Goal: Task Accomplishment & Management: Use online tool/utility

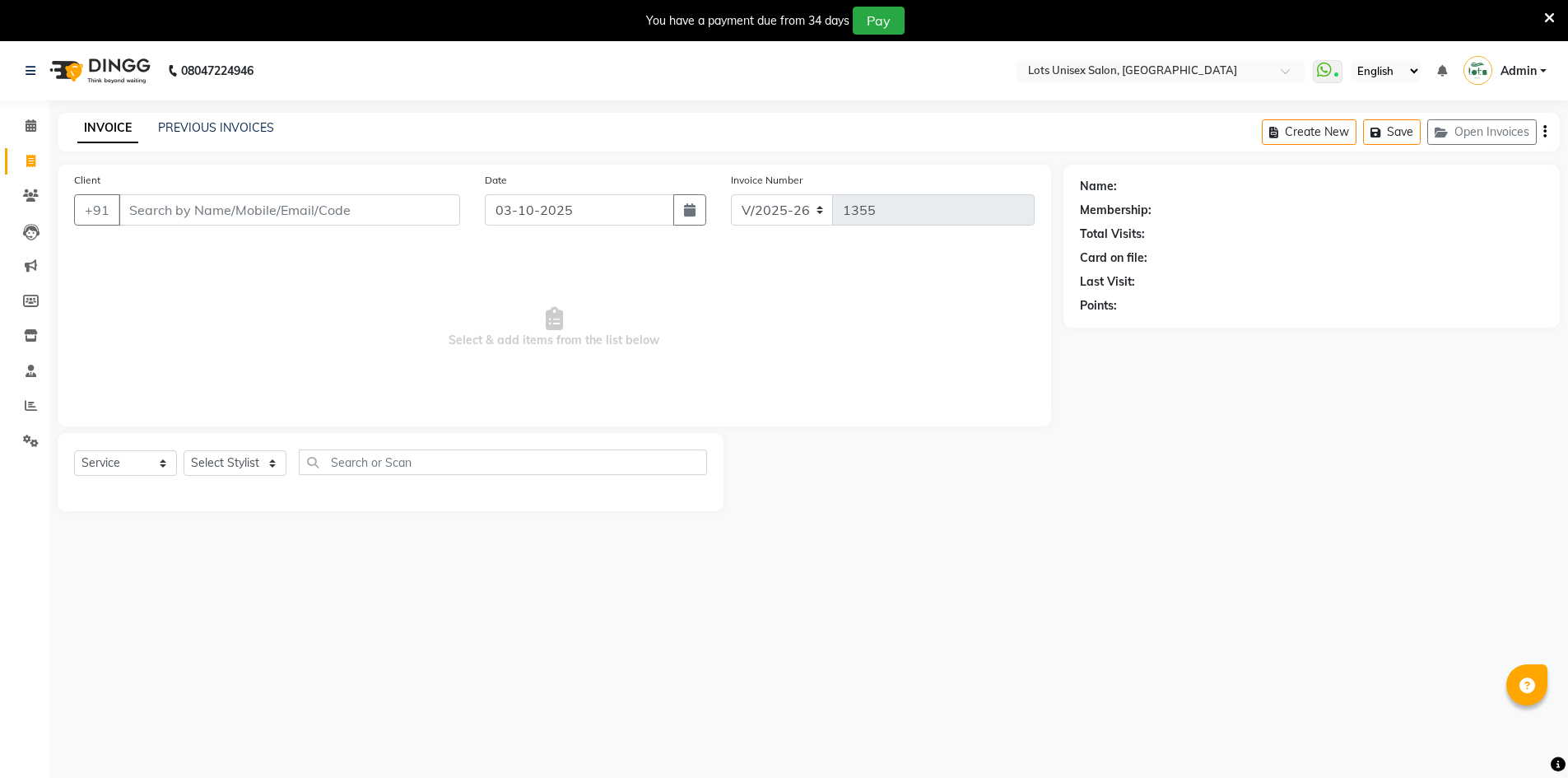
select select "7339"
select select "service"
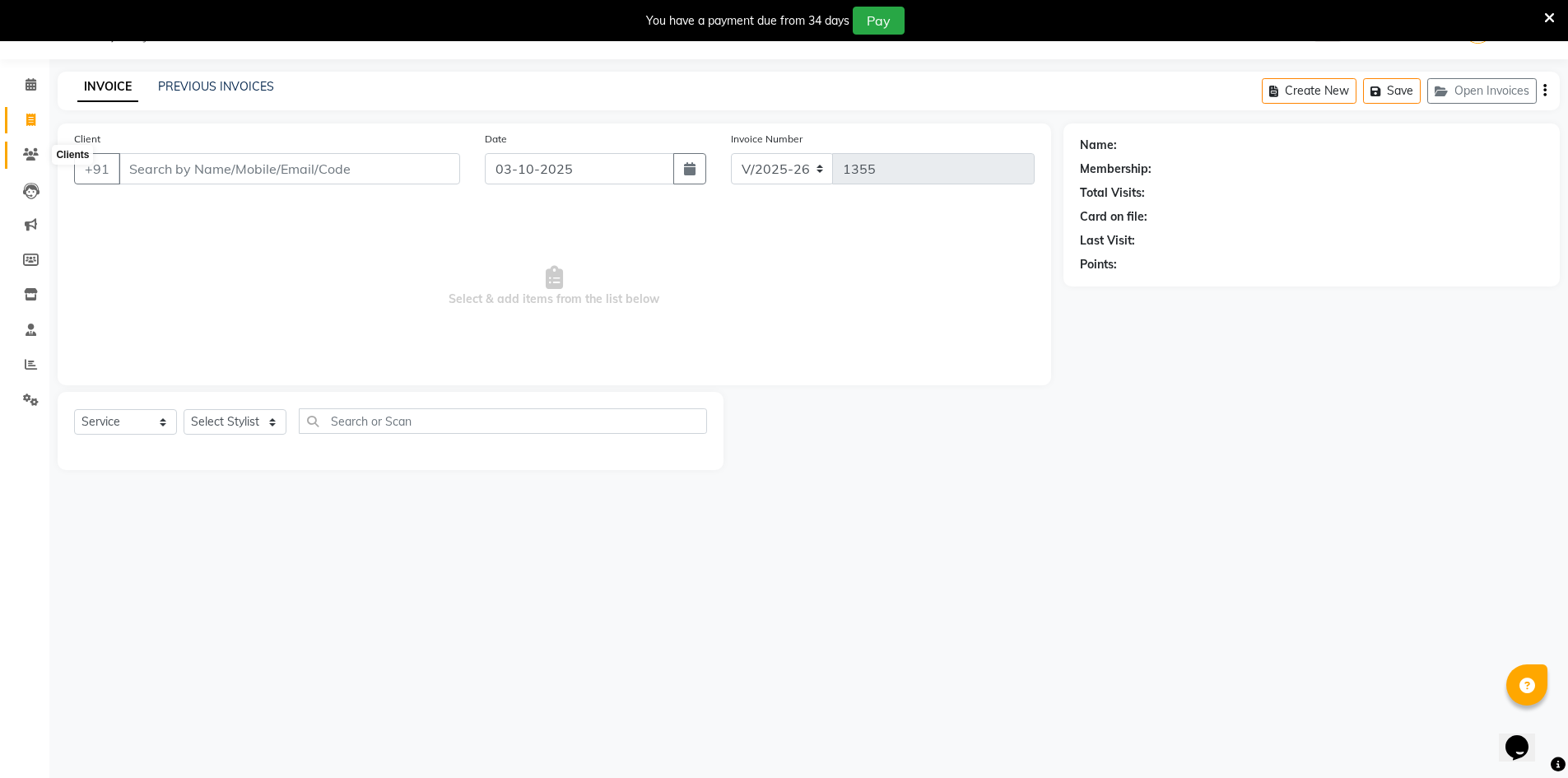
click at [30, 148] on span at bounding box center [30, 155] width 29 height 19
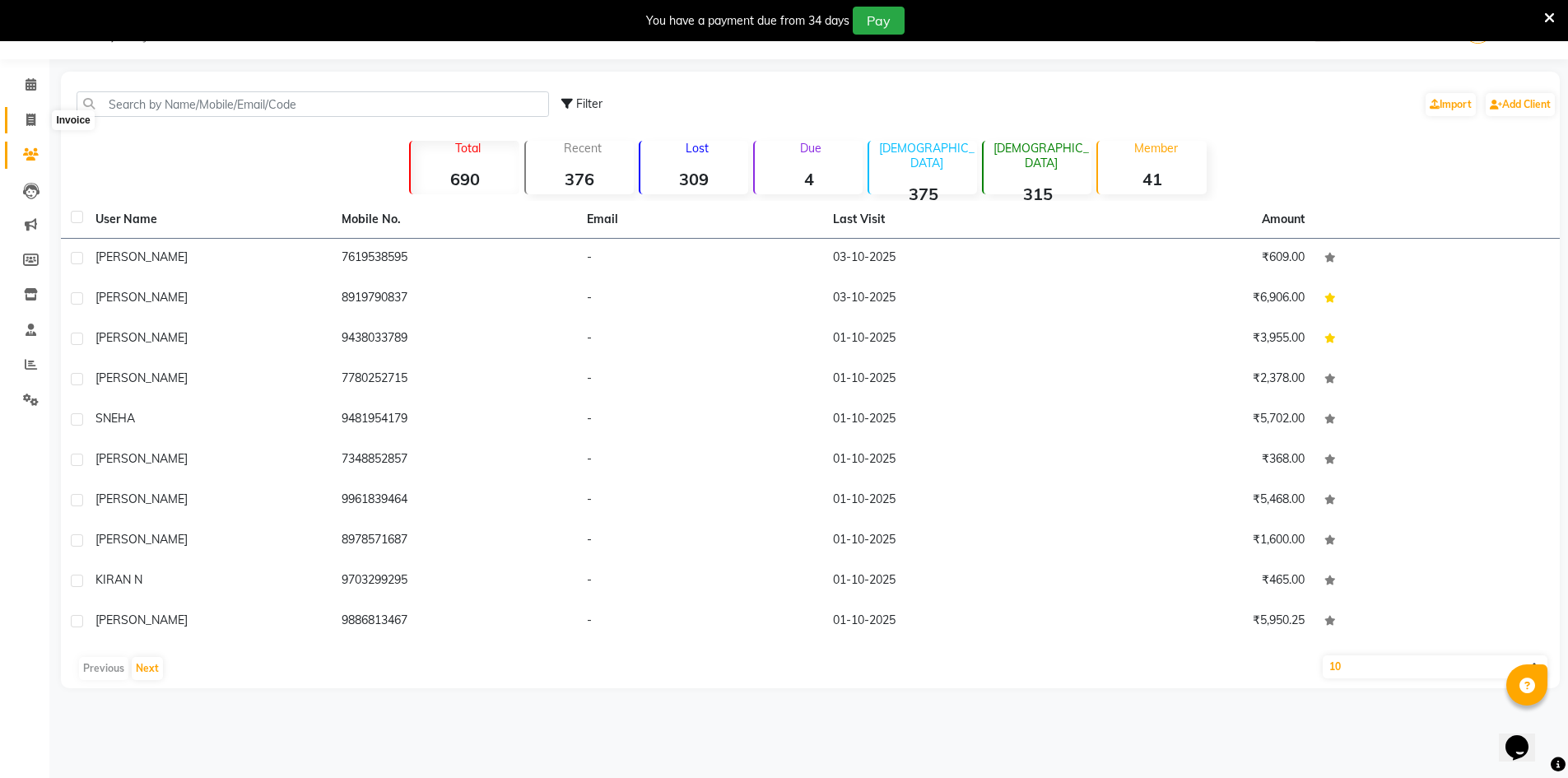
click at [33, 117] on icon at bounding box center [31, 119] width 10 height 12
select select "service"
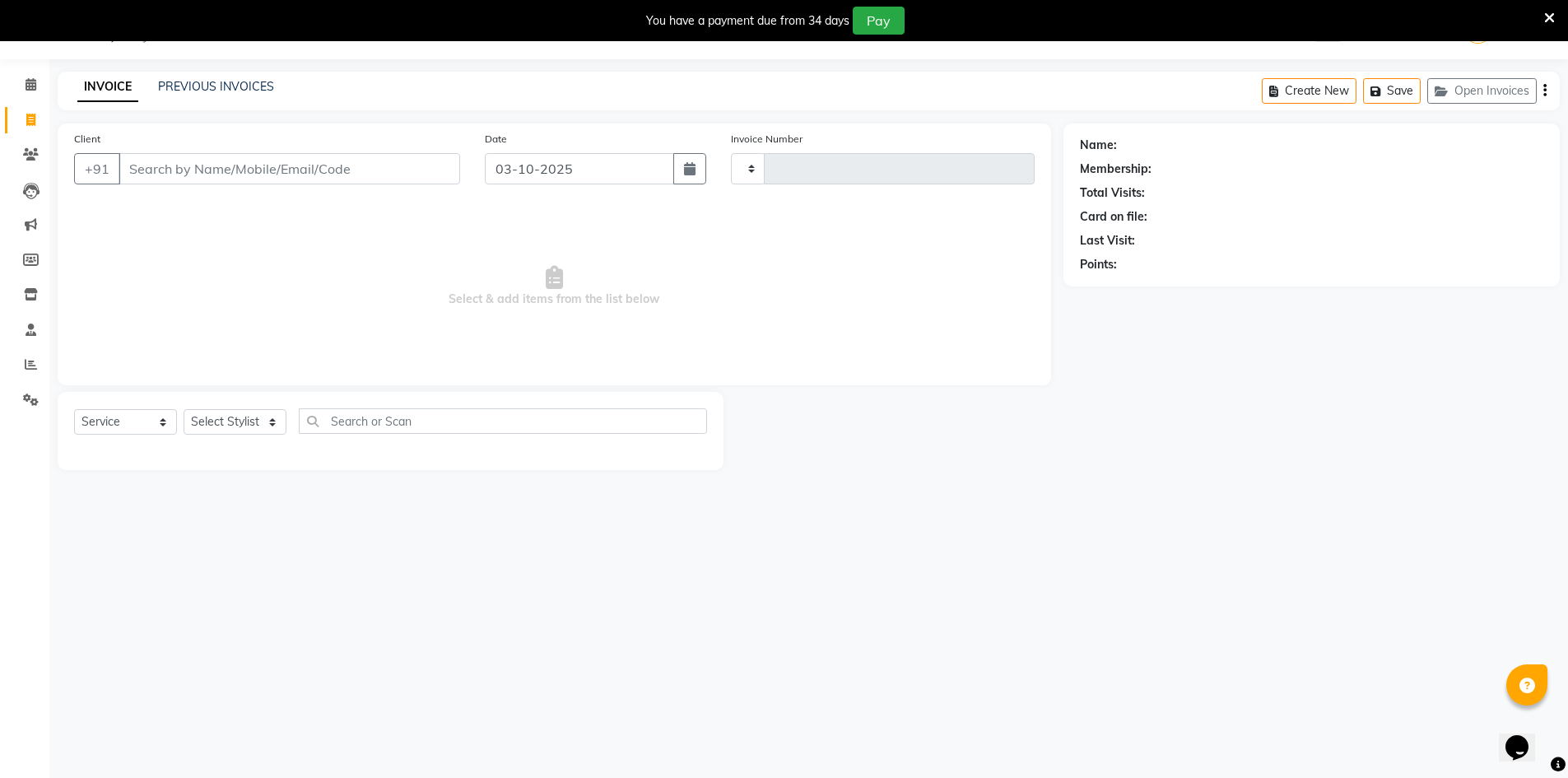
click at [222, 182] on input "Client" at bounding box center [288, 169] width 342 height 31
type input "1355"
select select "7339"
type input "N"
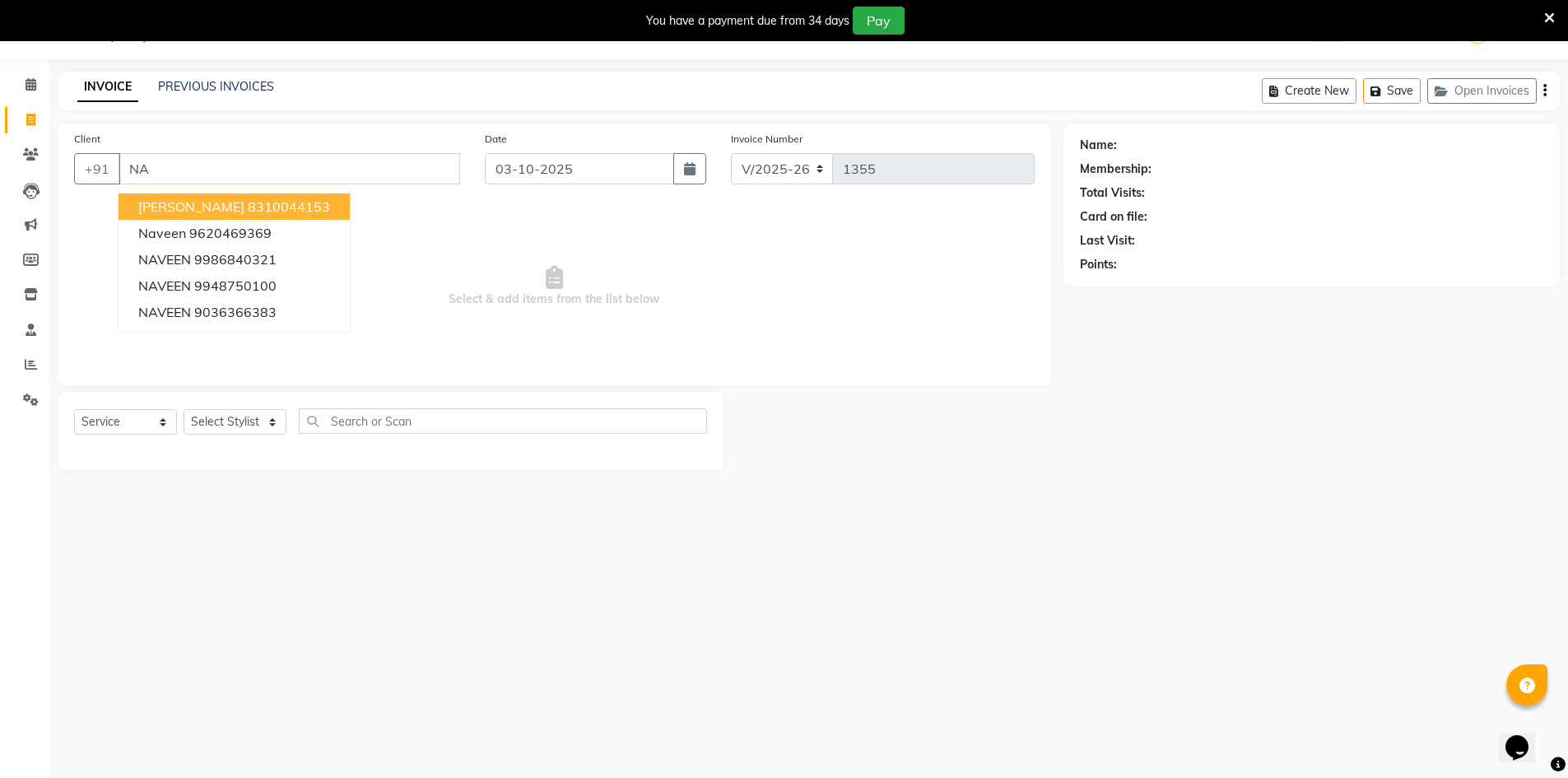
type input "N"
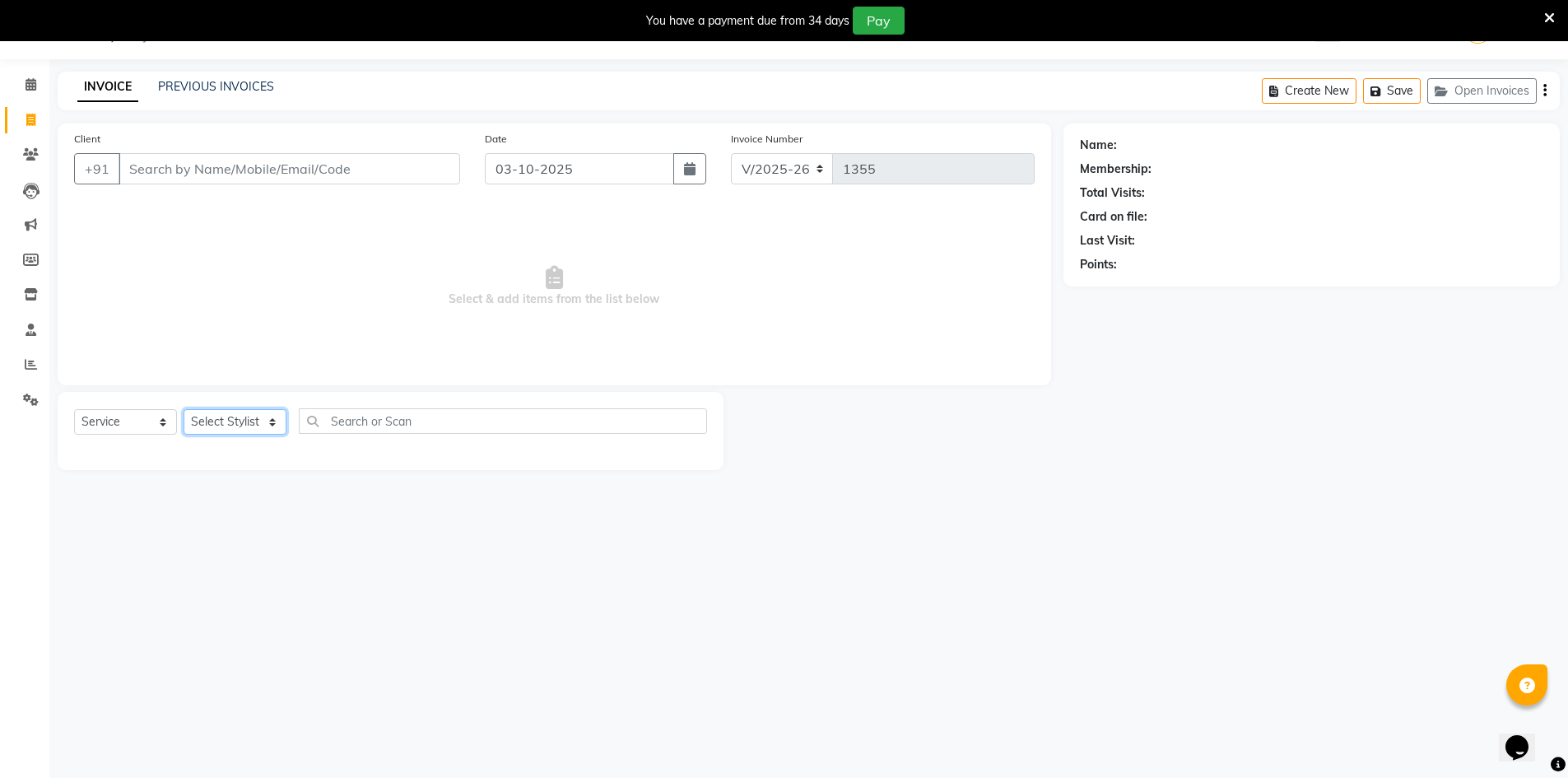
click at [248, 412] on select "Select Stylist [PERSON_NAME] [PERSON_NAME] RITHU [PERSON_NAME]" at bounding box center [235, 422] width 103 height 26
select select "66804"
click at [184, 409] on select "Select Stylist [PERSON_NAME] [PERSON_NAME] RITHU [PERSON_NAME]" at bounding box center [235, 422] width 103 height 26
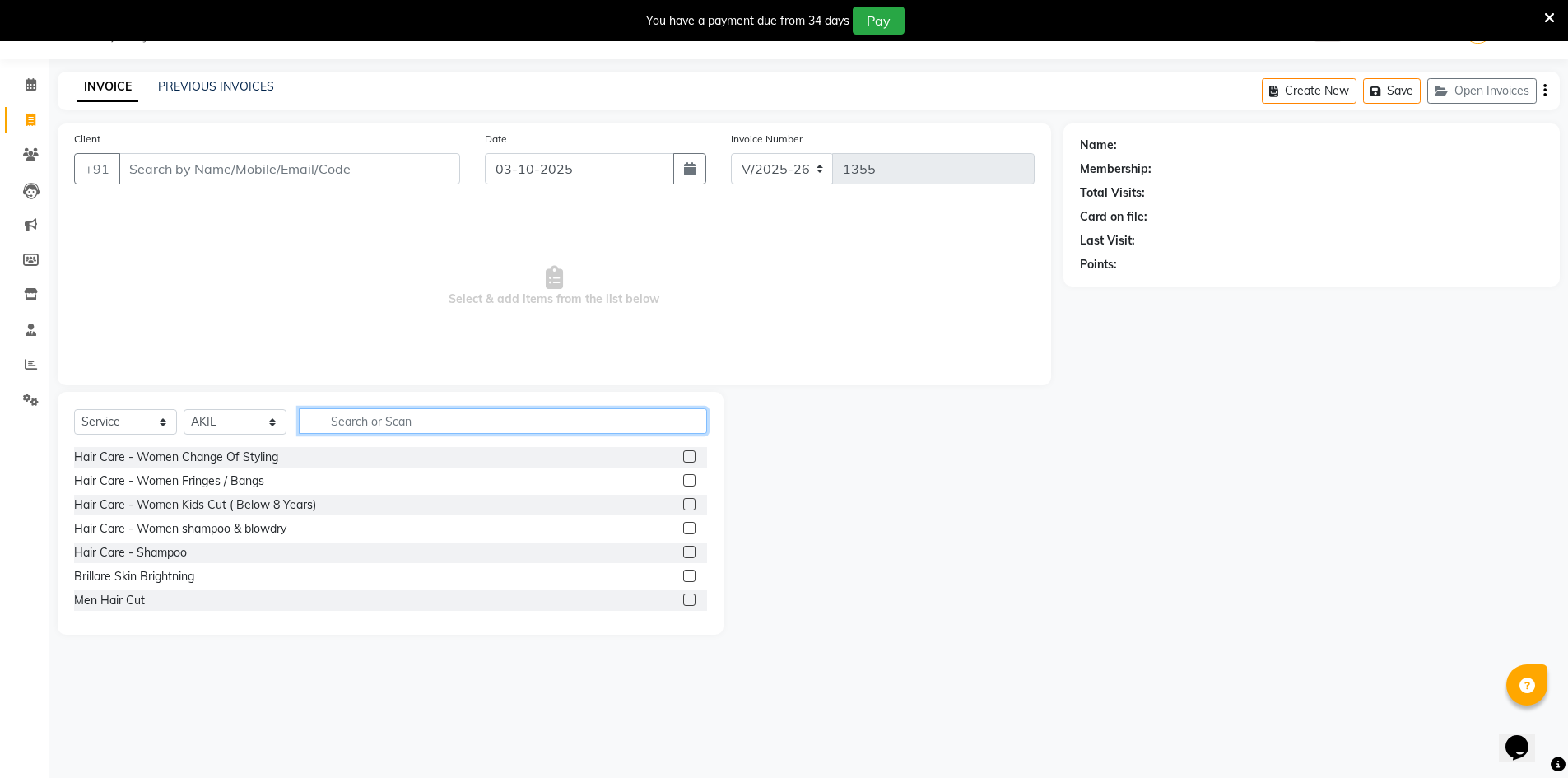
click at [359, 427] on input "text" at bounding box center [503, 421] width 408 height 26
click at [668, 604] on div "Men Hair Cut" at bounding box center [390, 601] width 633 height 21
click at [683, 600] on label at bounding box center [688, 599] width 12 height 12
click at [683, 600] on input "checkbox" at bounding box center [687, 600] width 10 height 10
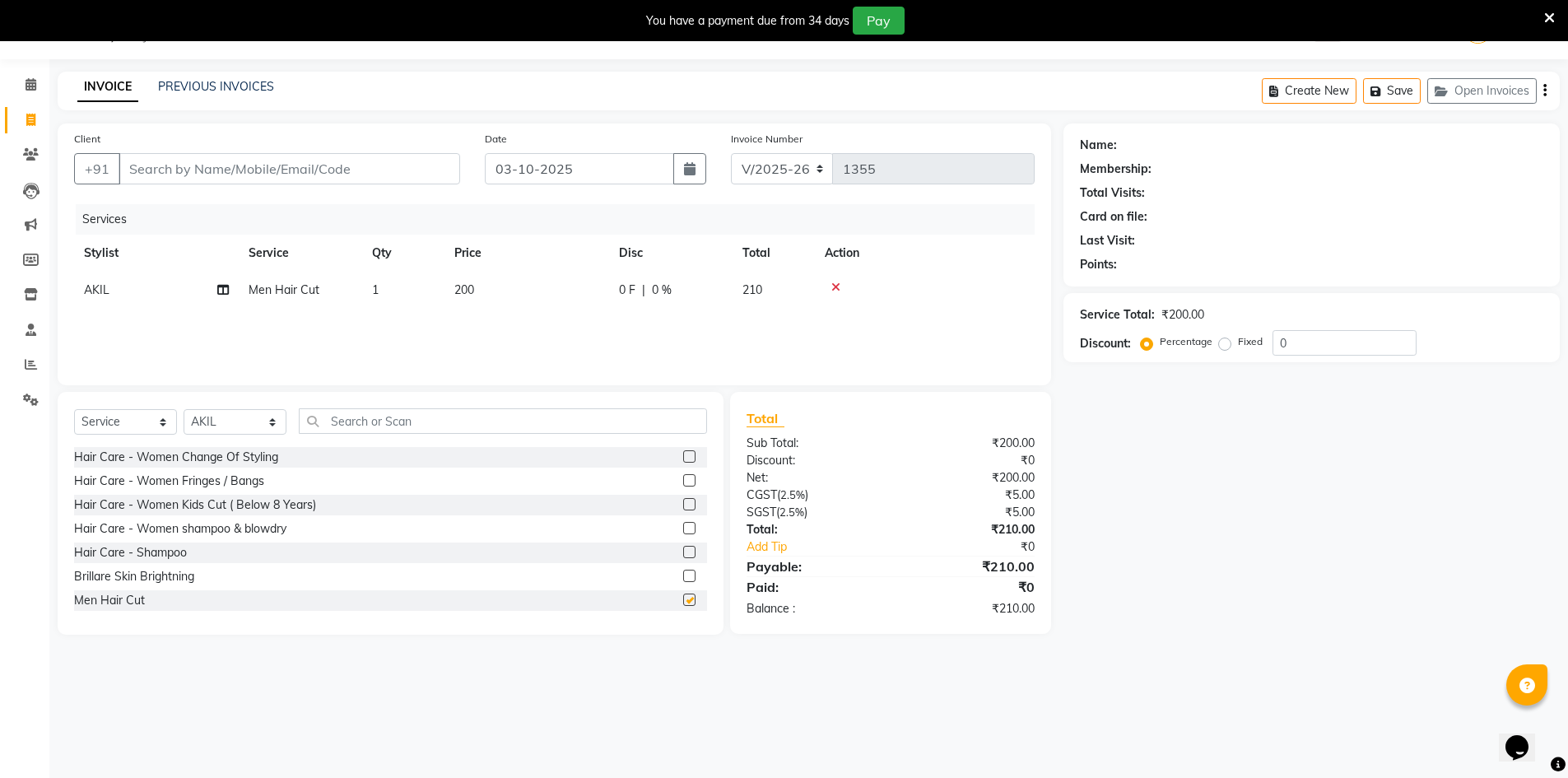
checkbox input "false"
click at [1545, 90] on icon "button" at bounding box center [1544, 90] width 3 height 1
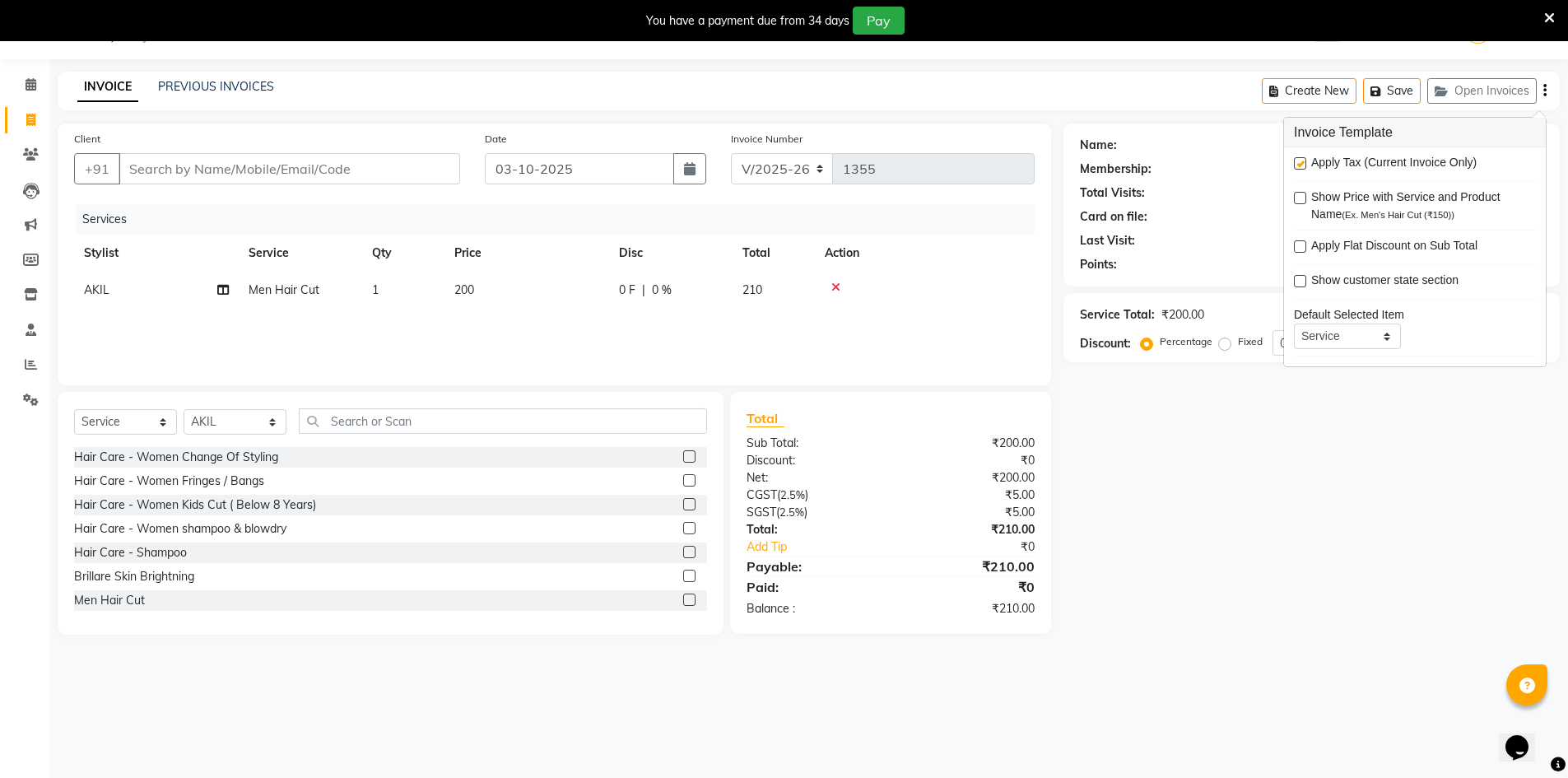
click at [1211, 681] on div "08047224946 Select Location × Lots Unisex Salon, Kittiganur WhatsApp Status ✕ S…" at bounding box center [784, 389] width 1568 height 778
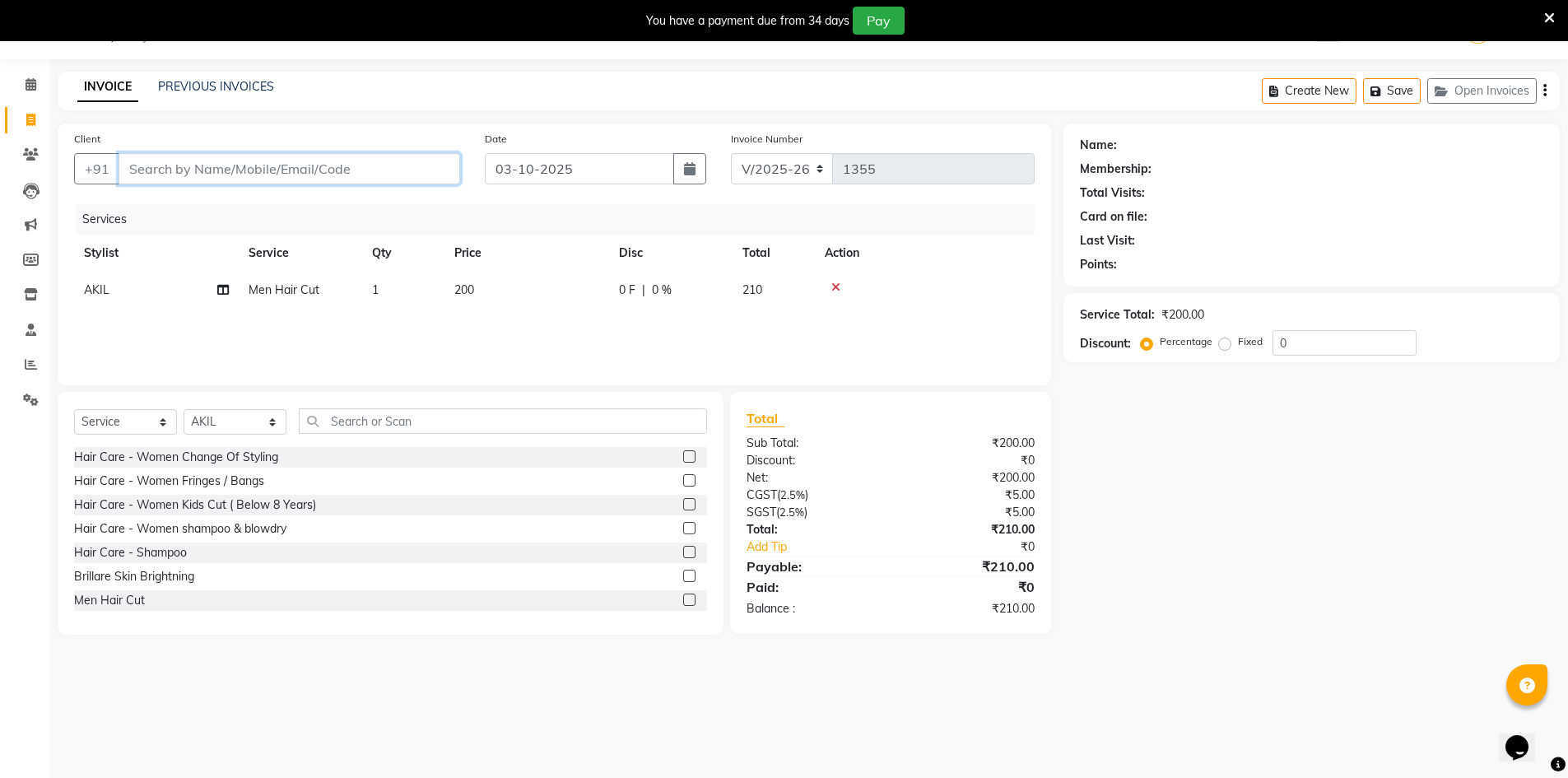
click at [262, 180] on input "Client" at bounding box center [288, 169] width 342 height 31
click at [223, 204] on span "9036366" at bounding box center [226, 206] width 58 height 16
type input "9036366383"
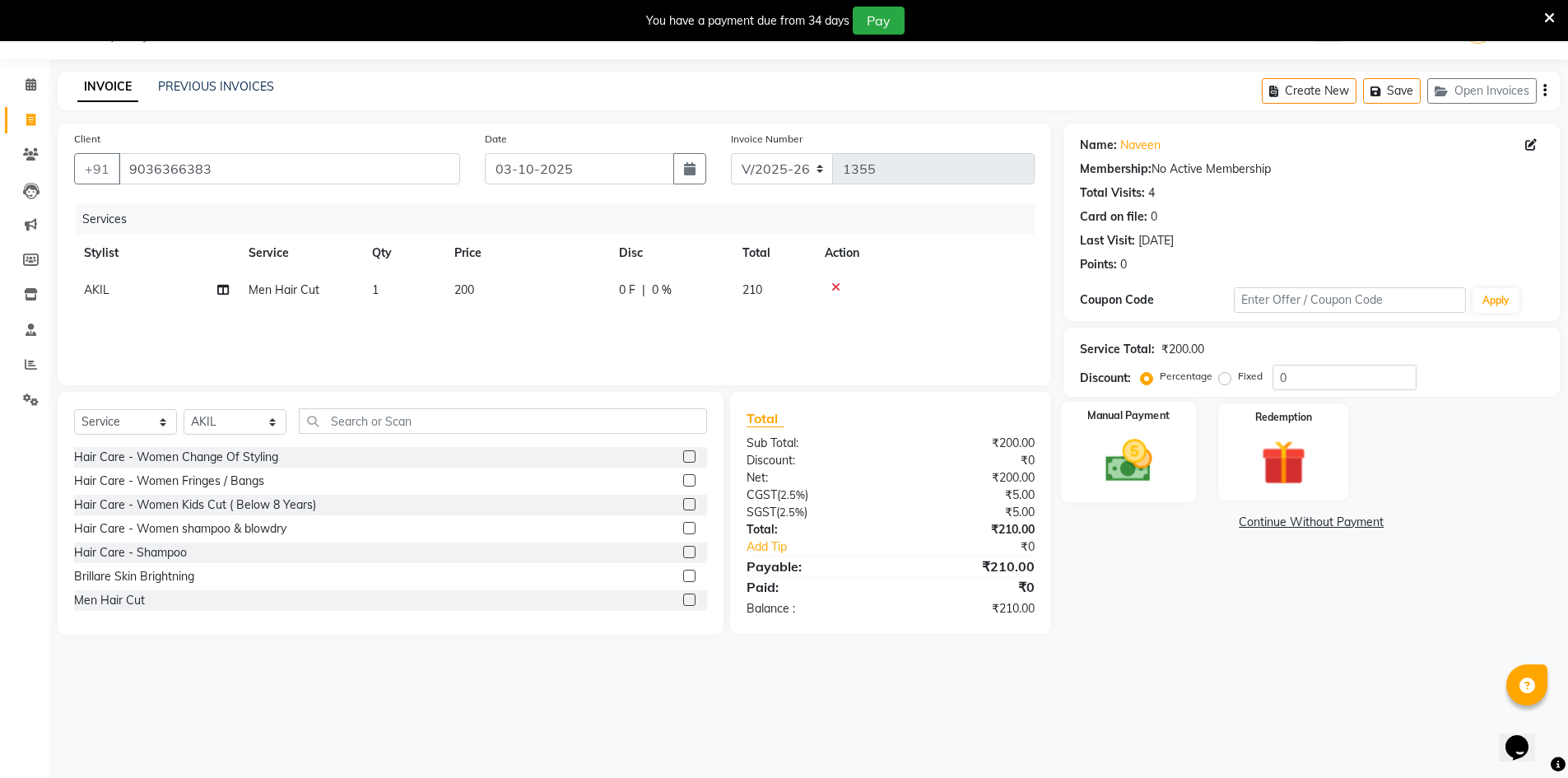
drag, startPoint x: 1097, startPoint y: 444, endPoint x: 1124, endPoint y: 442, distance: 27.1
click at [1096, 444] on img at bounding box center [1128, 461] width 76 height 53
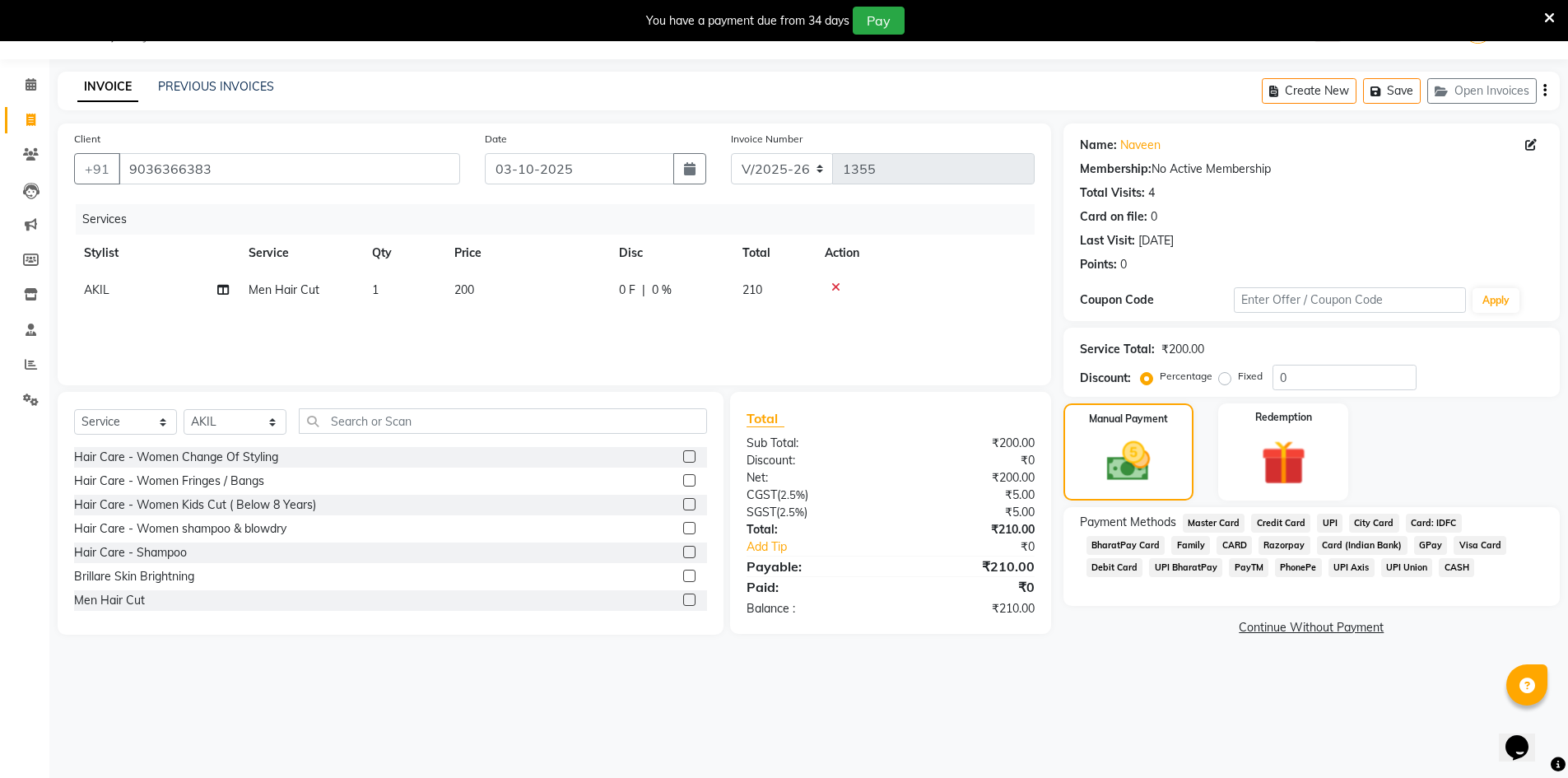
click at [1326, 520] on span "UPI" at bounding box center [1329, 523] width 26 height 19
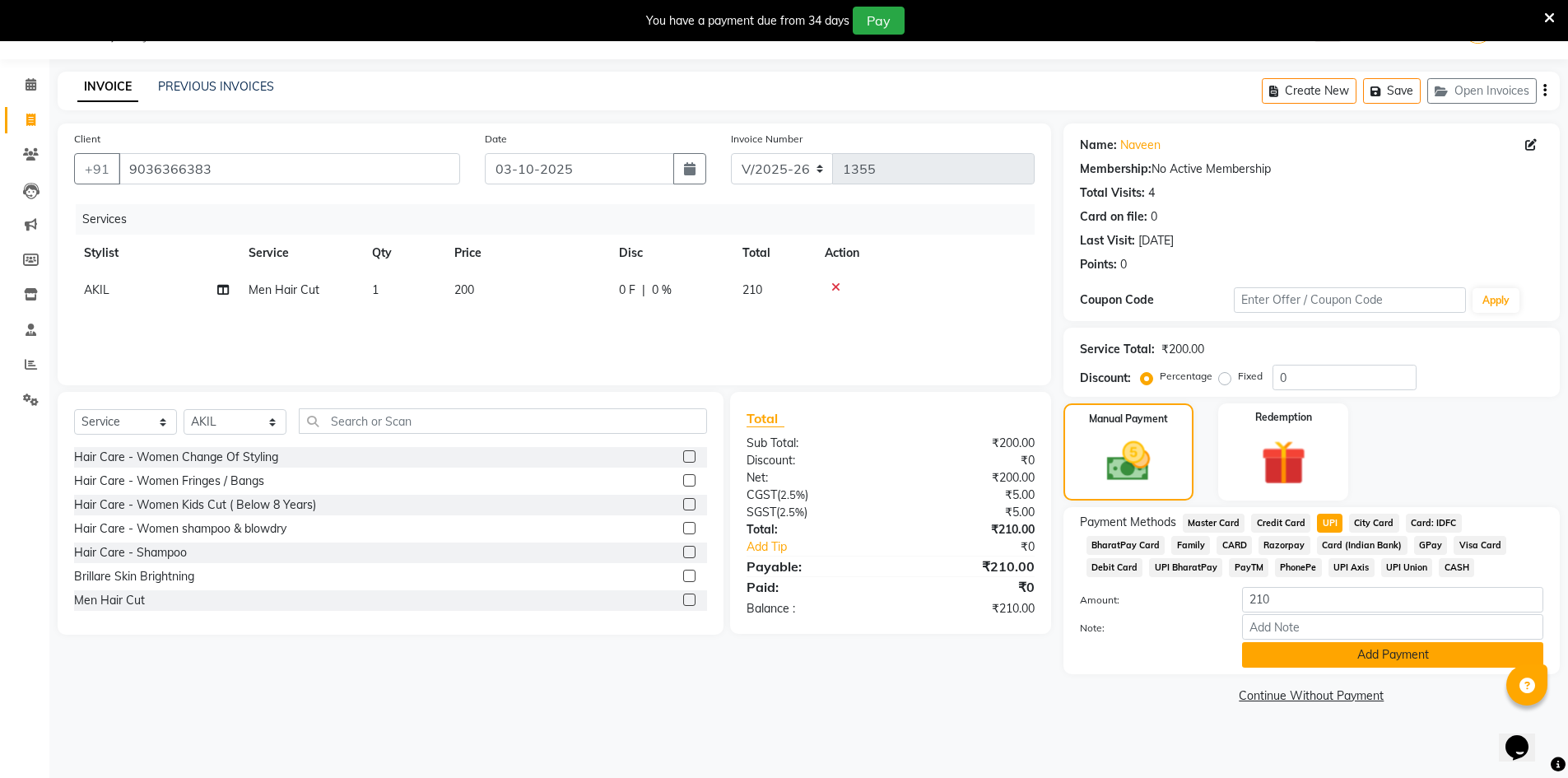
click at [1314, 660] on button "Add Payment" at bounding box center [1392, 654] width 301 height 26
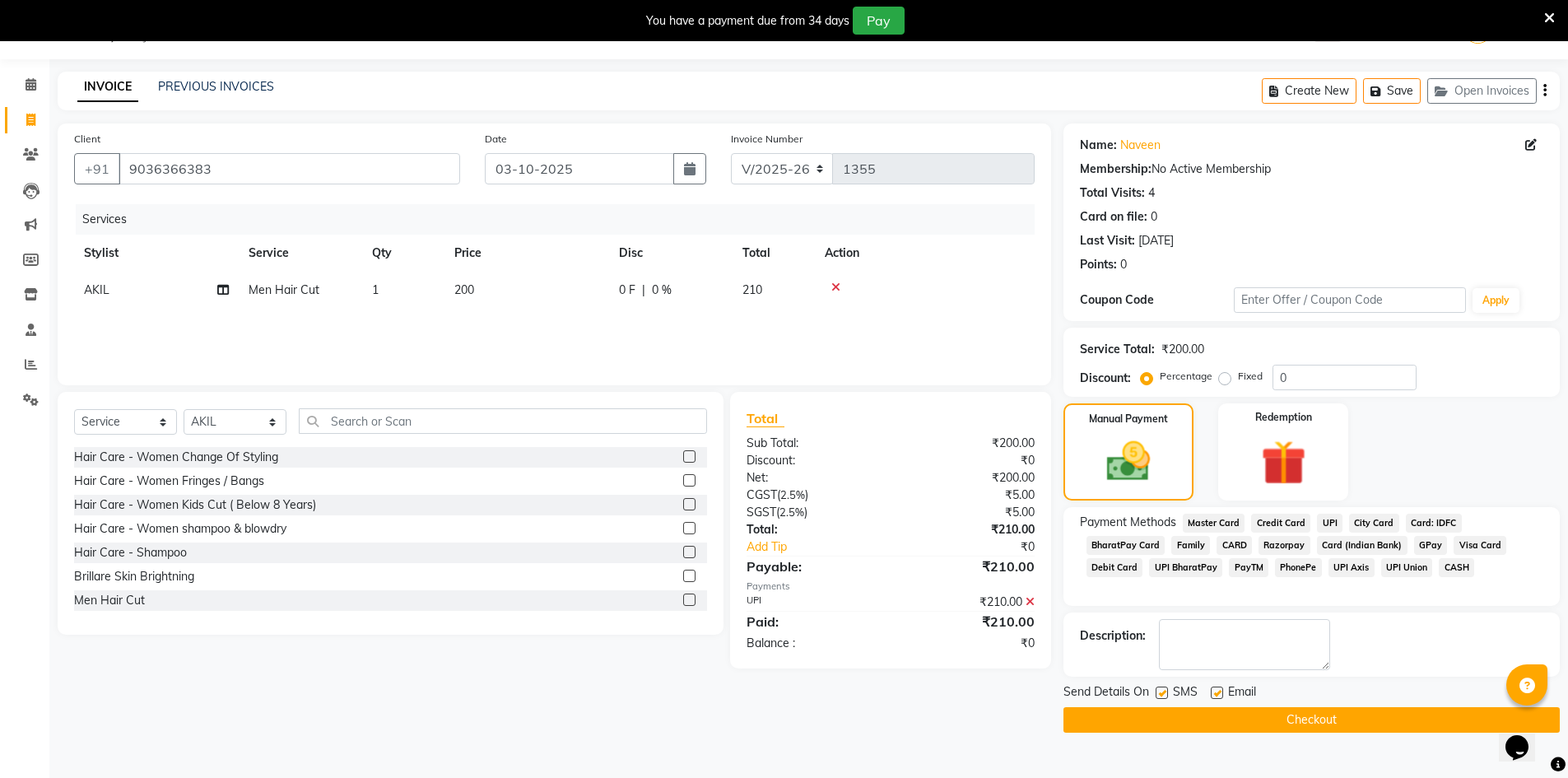
click at [1283, 722] on button "Checkout" at bounding box center [1311, 720] width 496 height 26
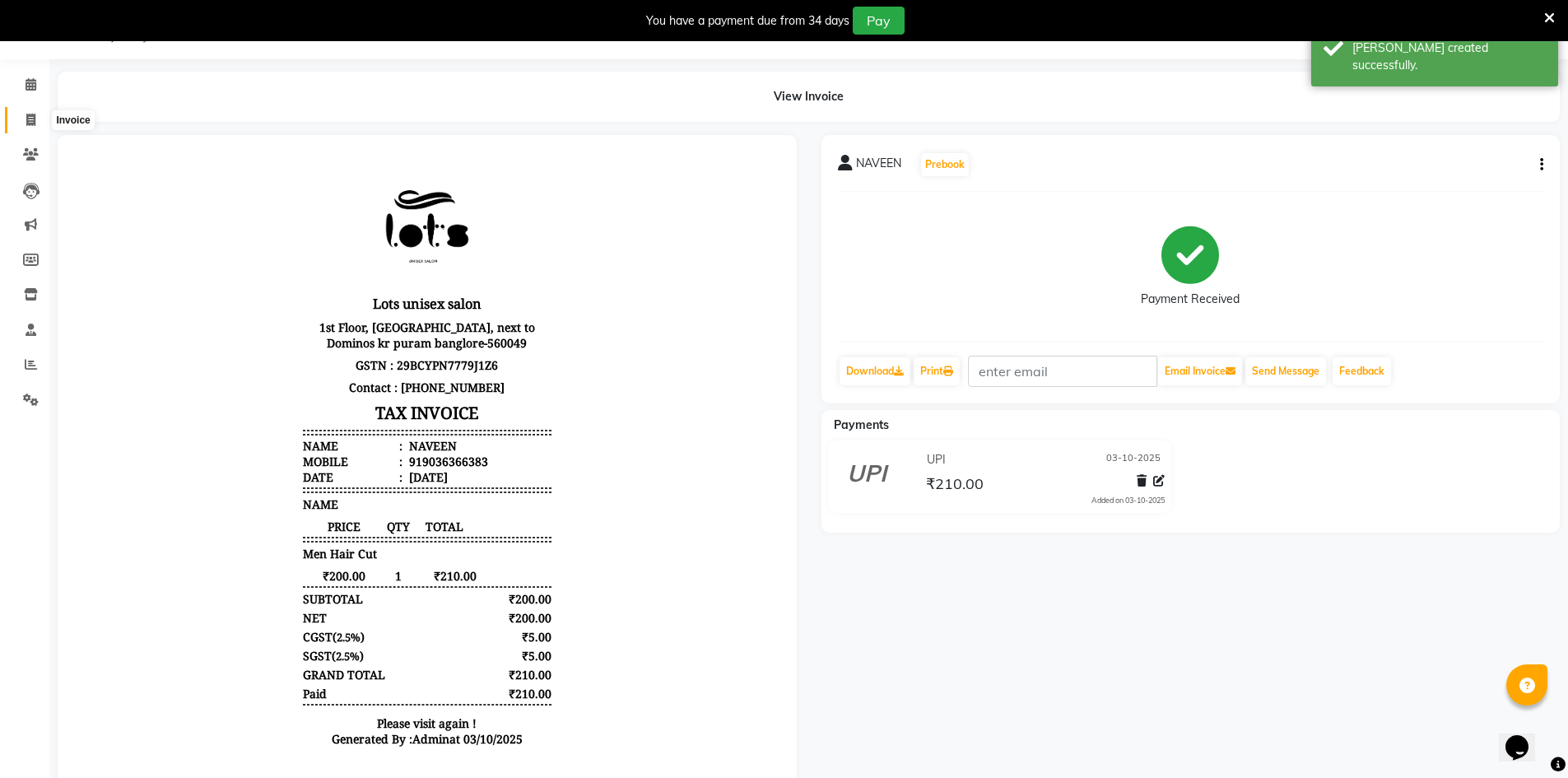
click at [23, 114] on span at bounding box center [30, 121] width 29 height 19
select select "7339"
select select "service"
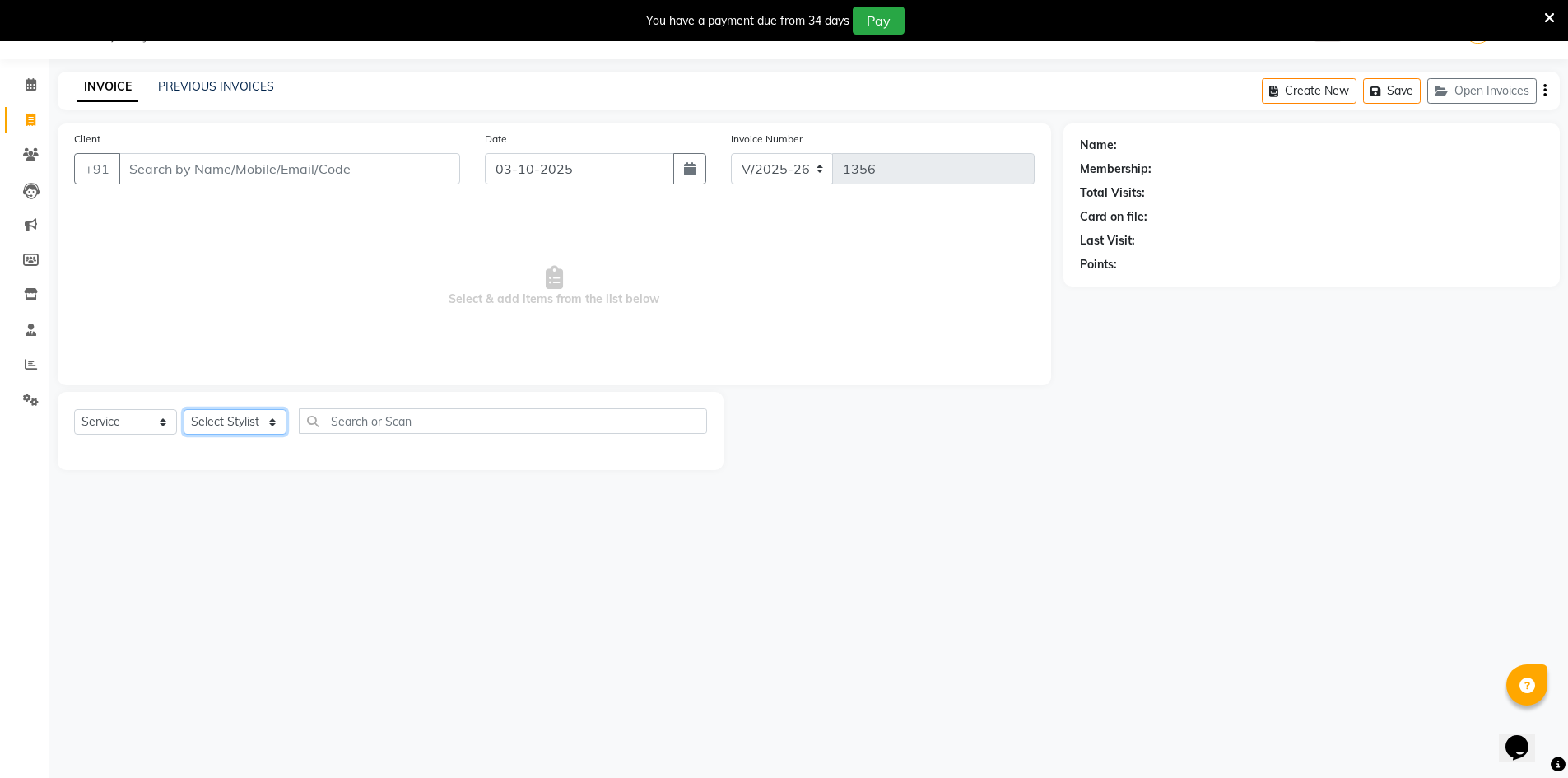
click at [258, 416] on select "Select Stylist [PERSON_NAME] [PERSON_NAME] RITHU [PERSON_NAME]" at bounding box center [235, 422] width 103 height 26
click at [427, 427] on input "text" at bounding box center [503, 421] width 408 height 26
click at [230, 419] on select "Select Stylist [PERSON_NAME] [PERSON_NAME] RITHU [PERSON_NAME]" at bounding box center [235, 422] width 103 height 26
click at [401, 514] on div "08047224946 Select Location × Lots Unisex Salon, Kittiganur WhatsApp Status ✕ S…" at bounding box center [784, 389] width 1568 height 778
click at [234, 425] on select "Select Stylist [PERSON_NAME] [PERSON_NAME] RITHU [PERSON_NAME]" at bounding box center [235, 422] width 103 height 26
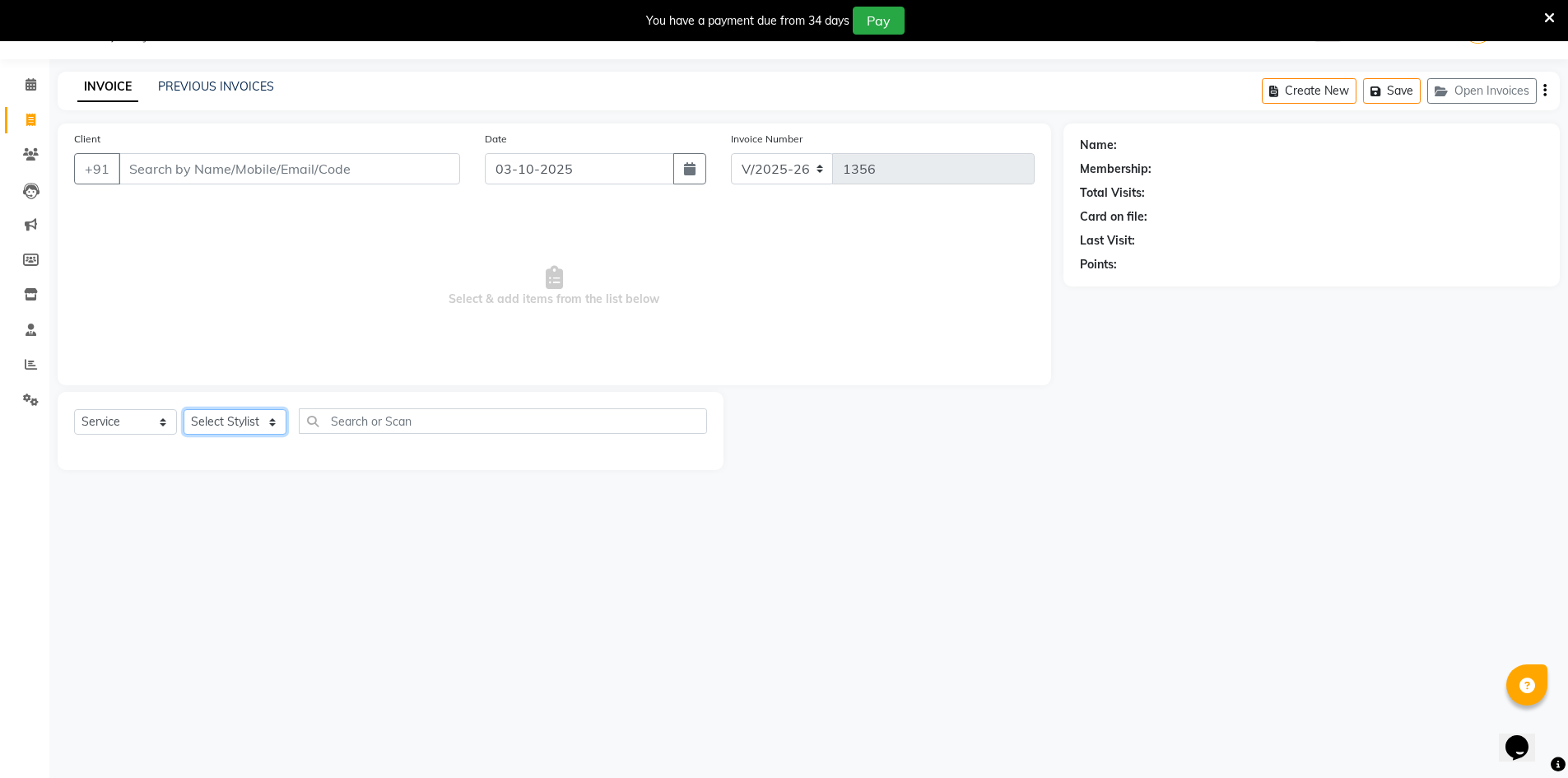
select select "66803"
click at [184, 409] on select "Select Stylist [PERSON_NAME] [PERSON_NAME] RITHU [PERSON_NAME]" at bounding box center [235, 422] width 103 height 26
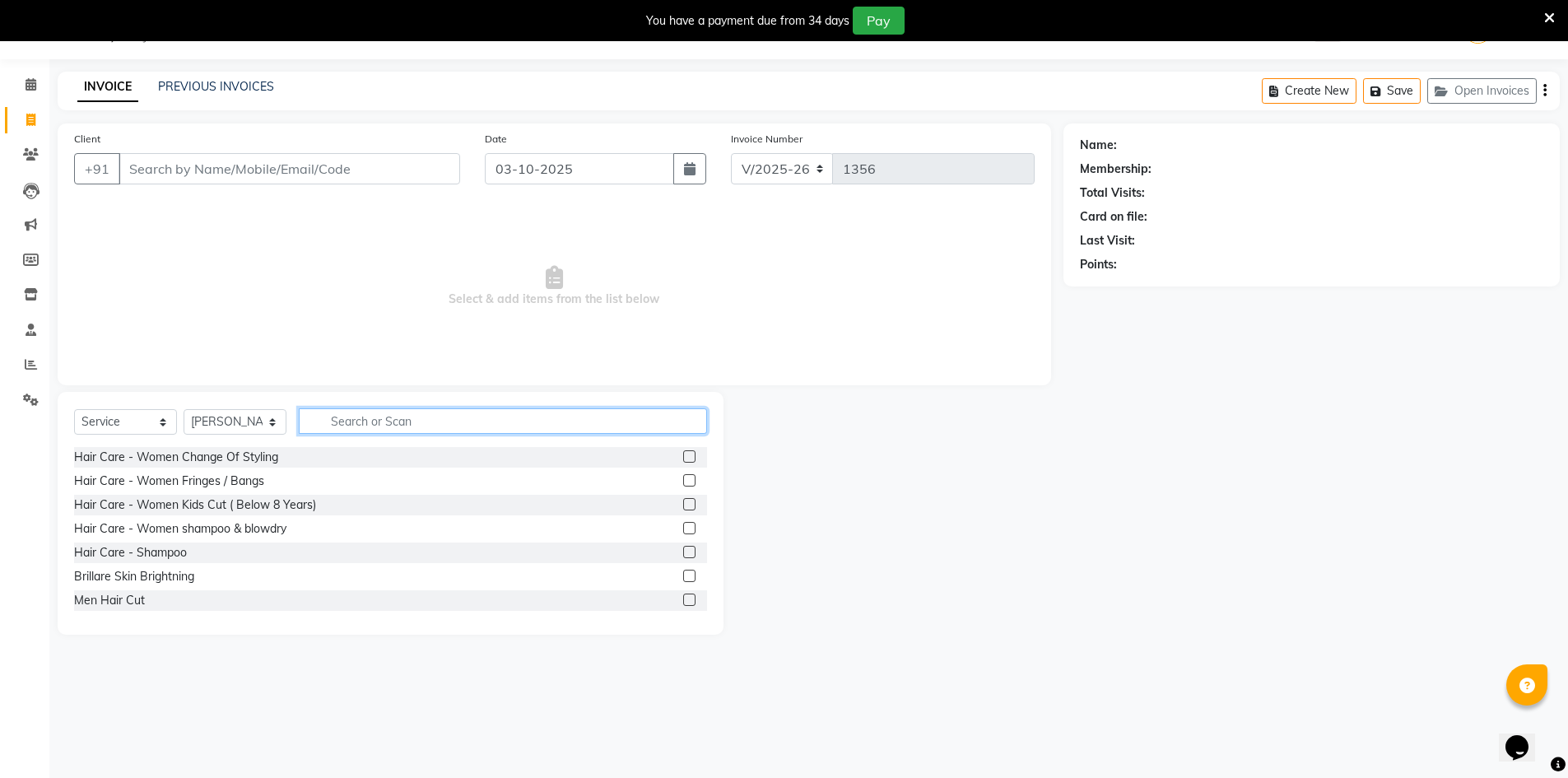
click at [325, 413] on input "text" at bounding box center [503, 421] width 408 height 26
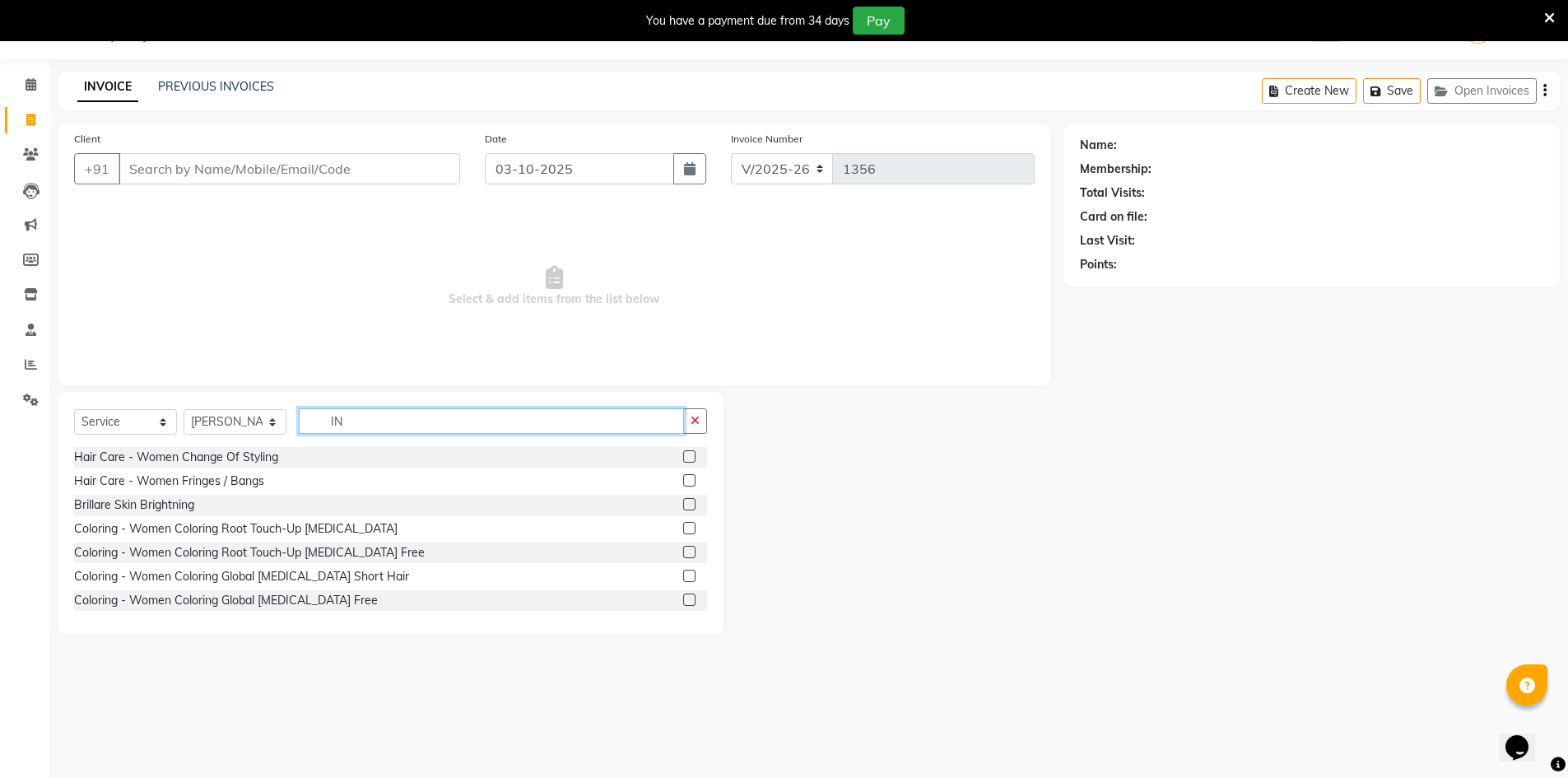
type input "I"
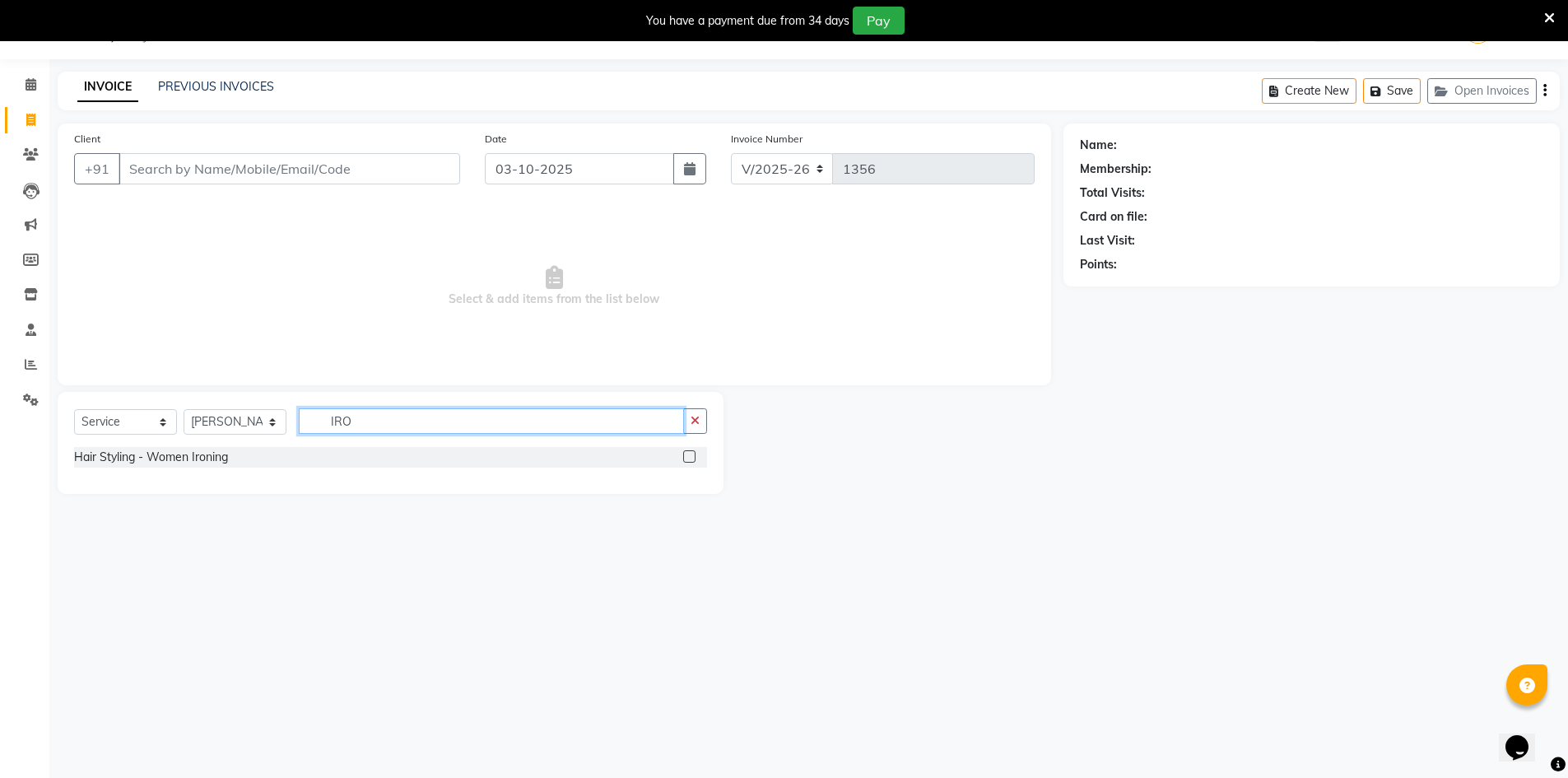
type input "IRO"
click at [691, 455] on label at bounding box center [688, 456] width 12 height 12
click at [691, 455] on input "checkbox" at bounding box center [687, 457] width 10 height 10
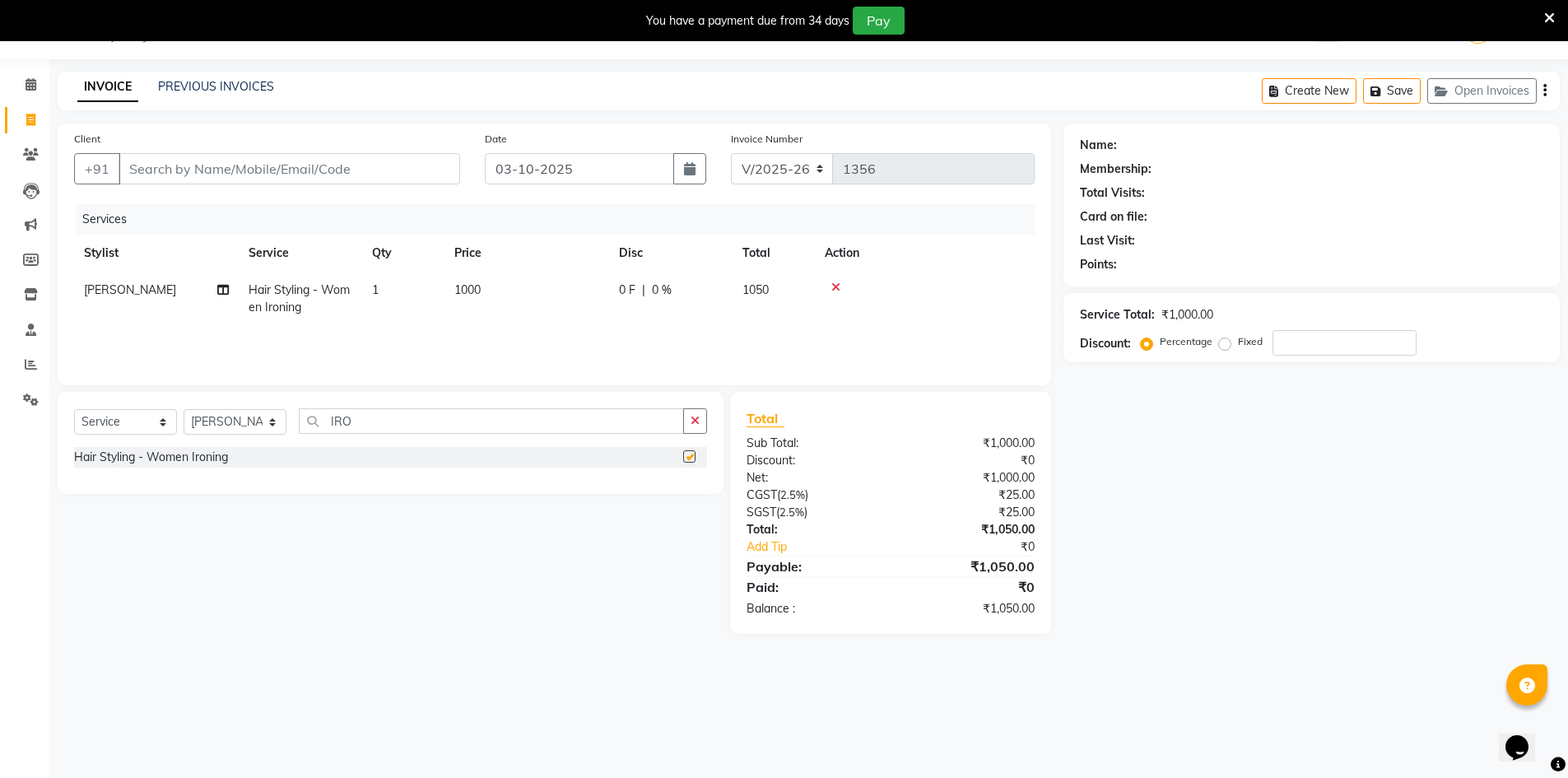
checkbox input "false"
click at [287, 163] on input "Client" at bounding box center [288, 169] width 342 height 31
type input "8"
type input "0"
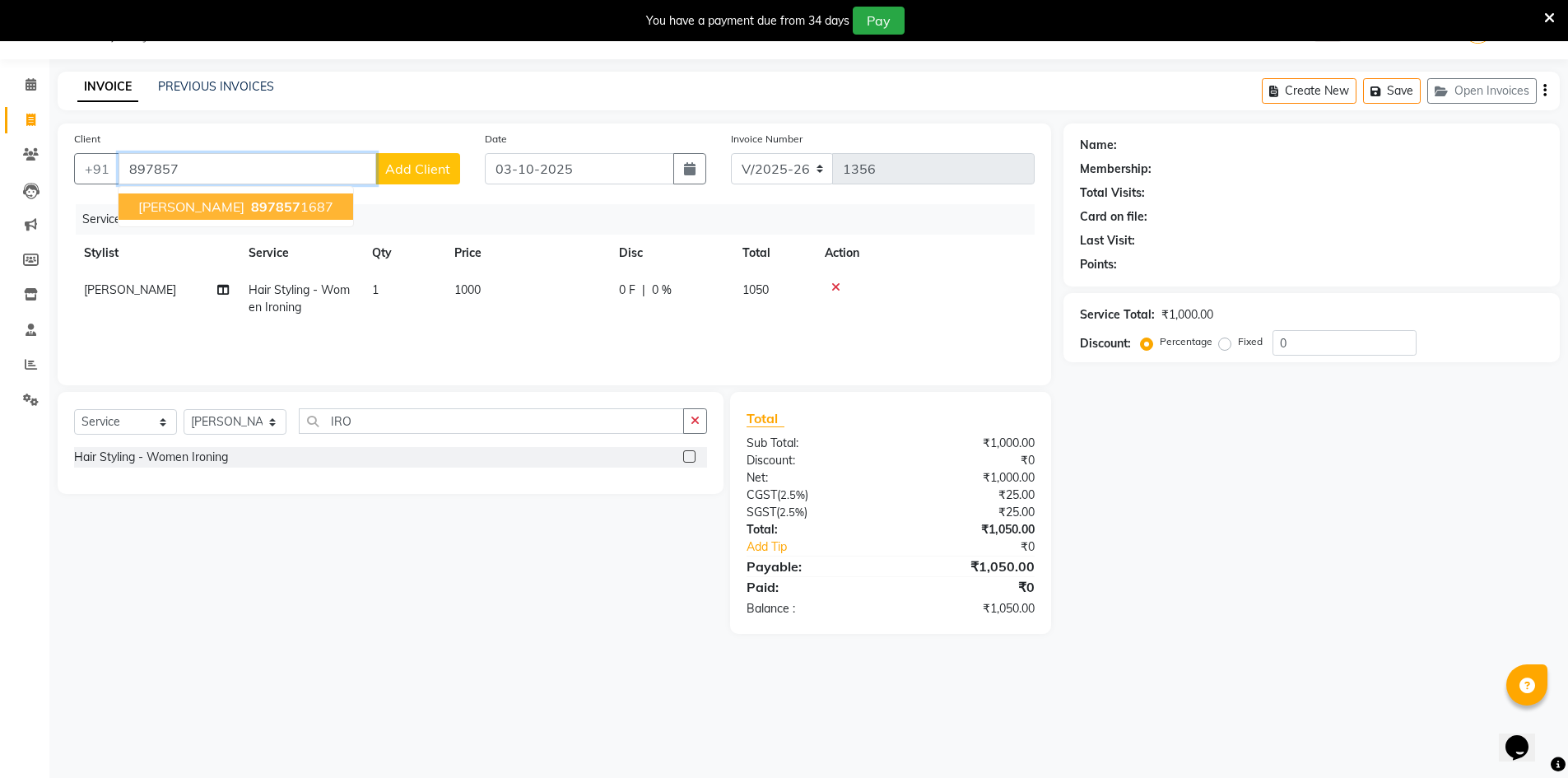
click at [146, 209] on span "[PERSON_NAME]" at bounding box center [191, 206] width 107 height 16
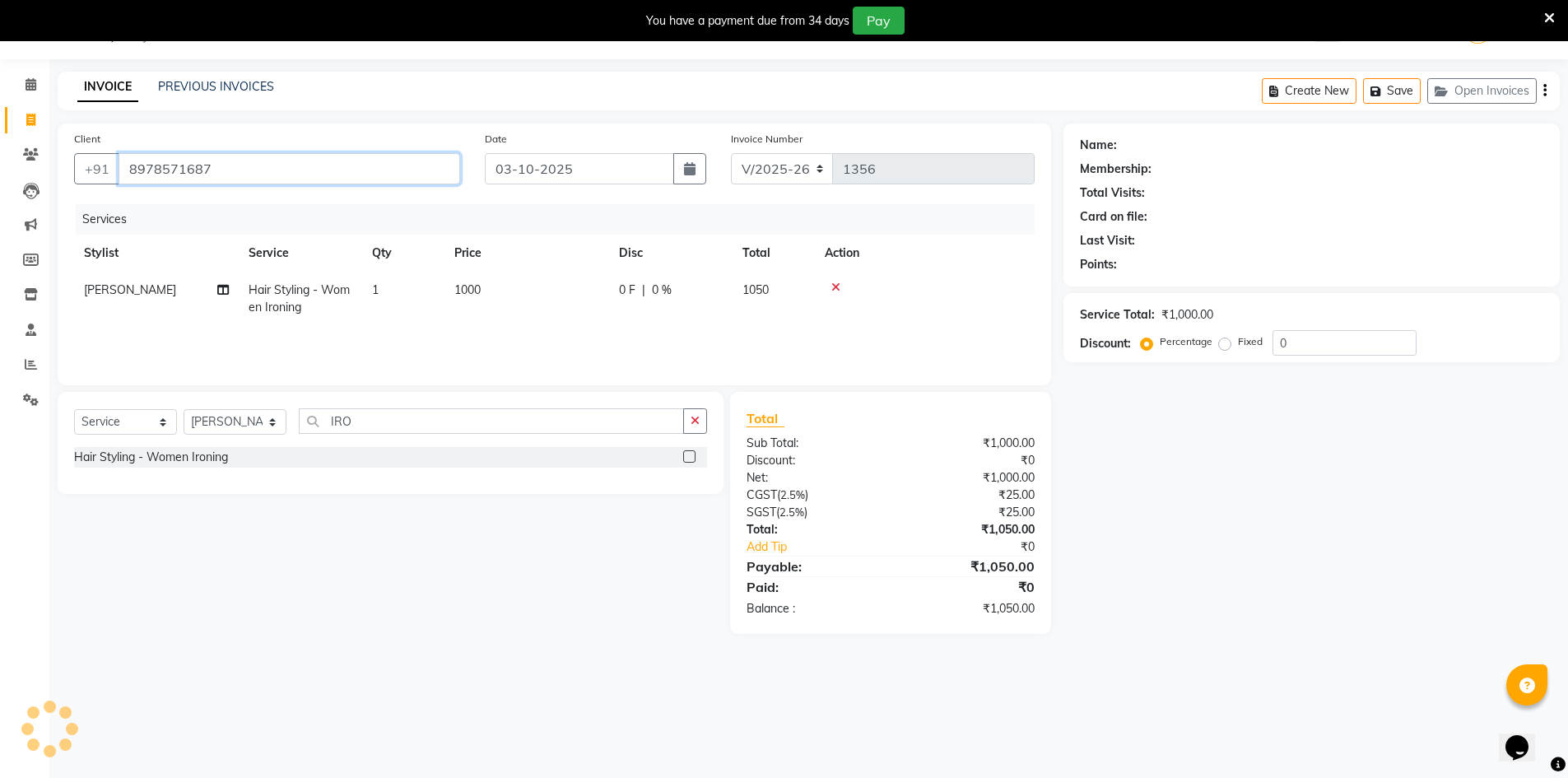
type input "8978571687"
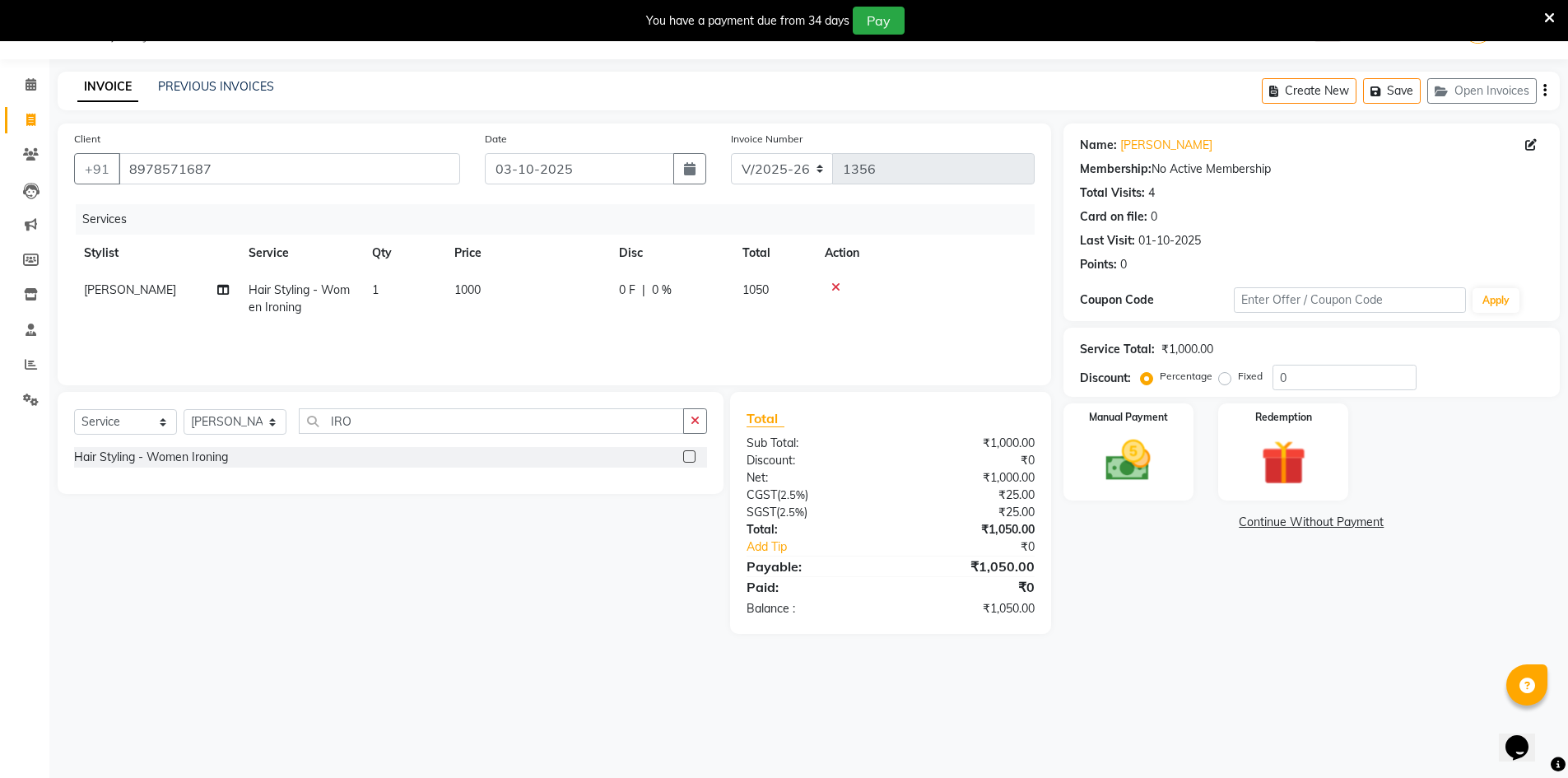
click at [274, 436] on div "Select Service Product Membership Package Voucher Prepaid Gift Card Select Styl…" at bounding box center [390, 428] width 633 height 39
click at [261, 427] on select "Select Stylist [PERSON_NAME] [PERSON_NAME] RITHU [PERSON_NAME]" at bounding box center [235, 422] width 103 height 26
select select "66804"
click at [184, 409] on select "Select Stylist [PERSON_NAME] [PERSON_NAME] RITHU [PERSON_NAME]" at bounding box center [235, 422] width 103 height 26
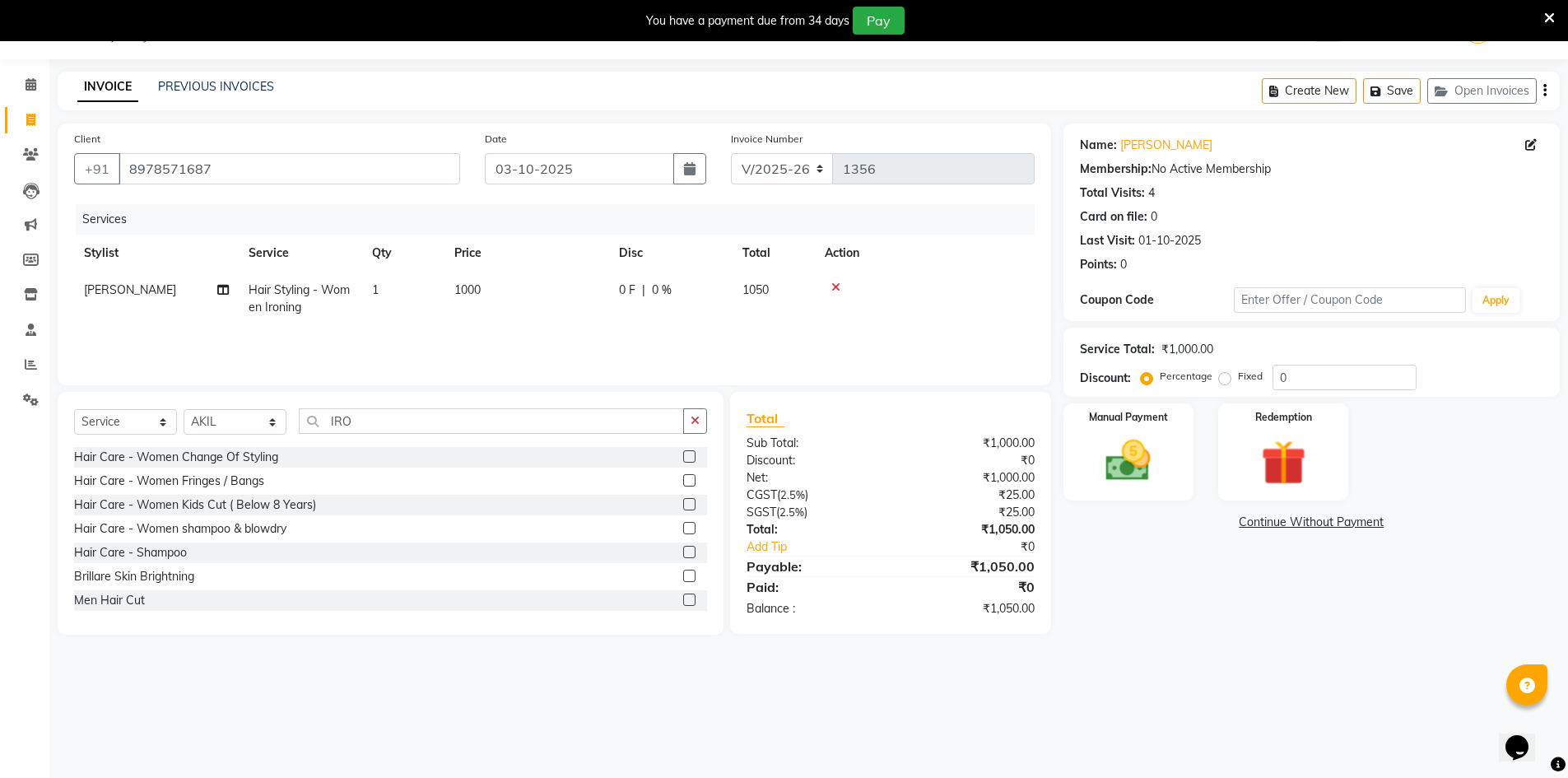
drag, startPoint x: 695, startPoint y: 422, endPoint x: 553, endPoint y: 418, distance: 142.1
click at [691, 422] on icon "button" at bounding box center [695, 421] width 10 height 11
click at [536, 418] on input "text" at bounding box center [503, 421] width 408 height 26
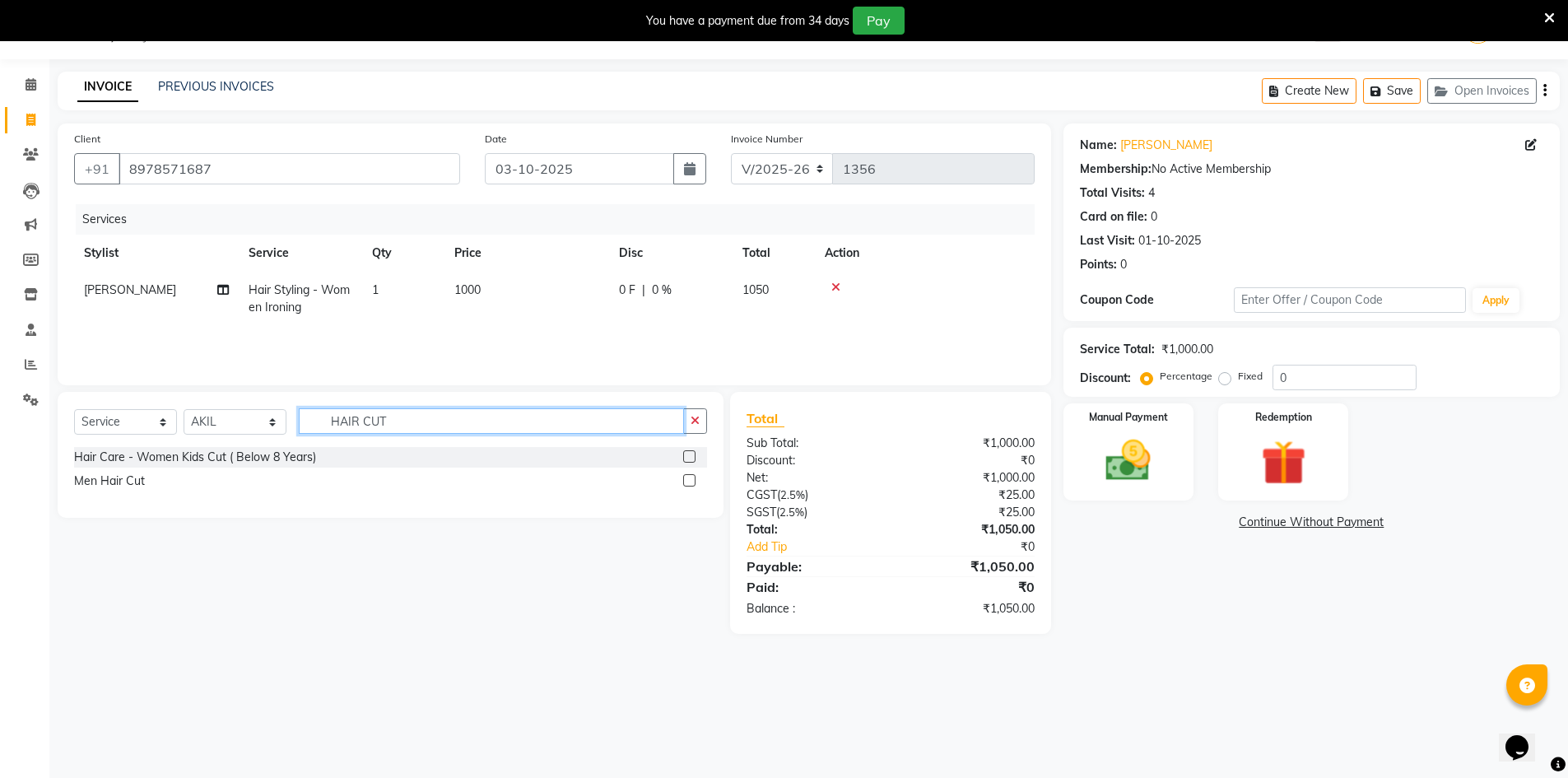
type input "HAIR CUT"
click at [688, 478] on label at bounding box center [688, 480] width 12 height 12
click at [688, 478] on input "checkbox" at bounding box center [687, 481] width 10 height 10
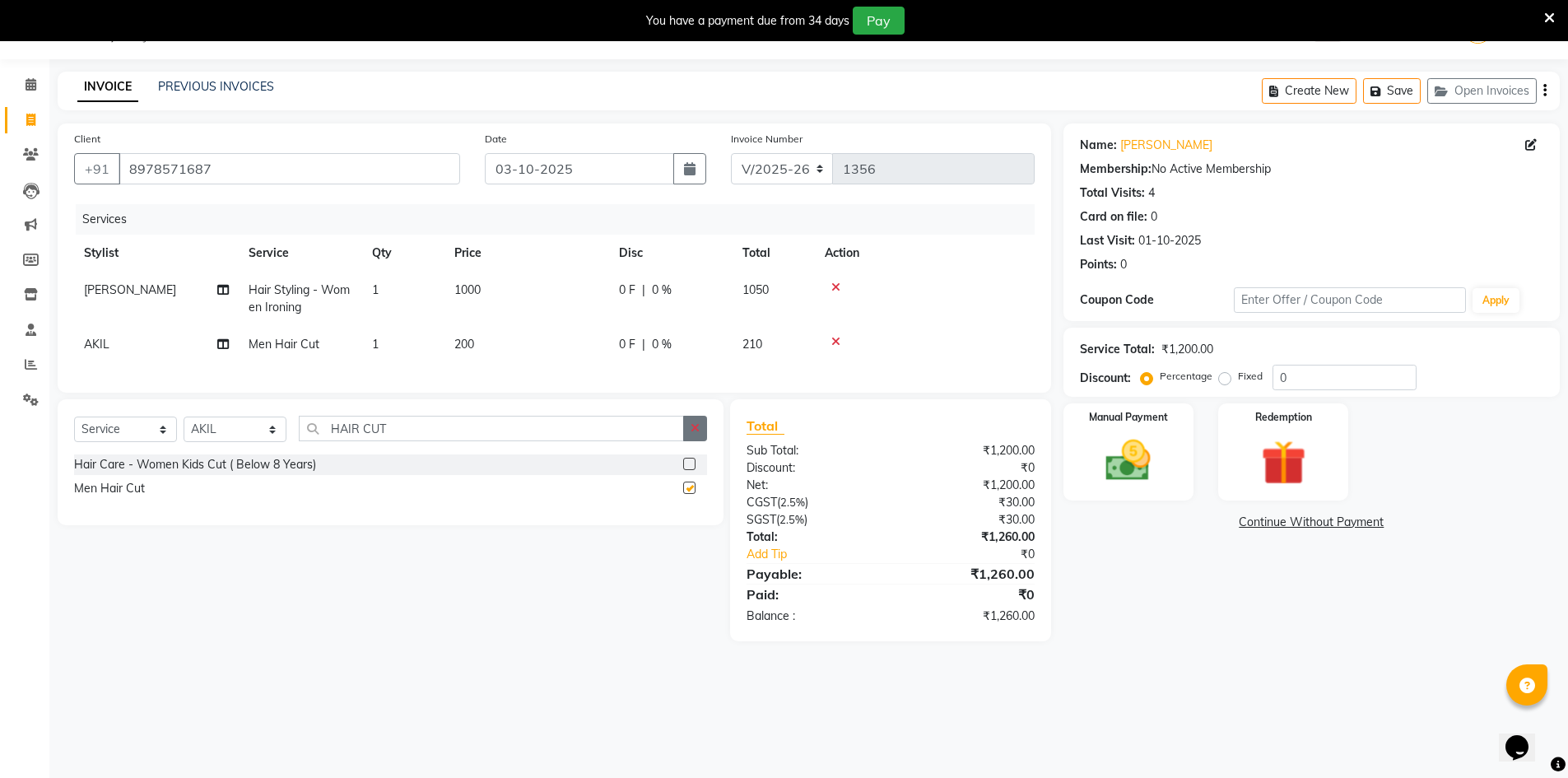
checkbox input "false"
click at [688, 441] on button "button" at bounding box center [694, 429] width 24 height 26
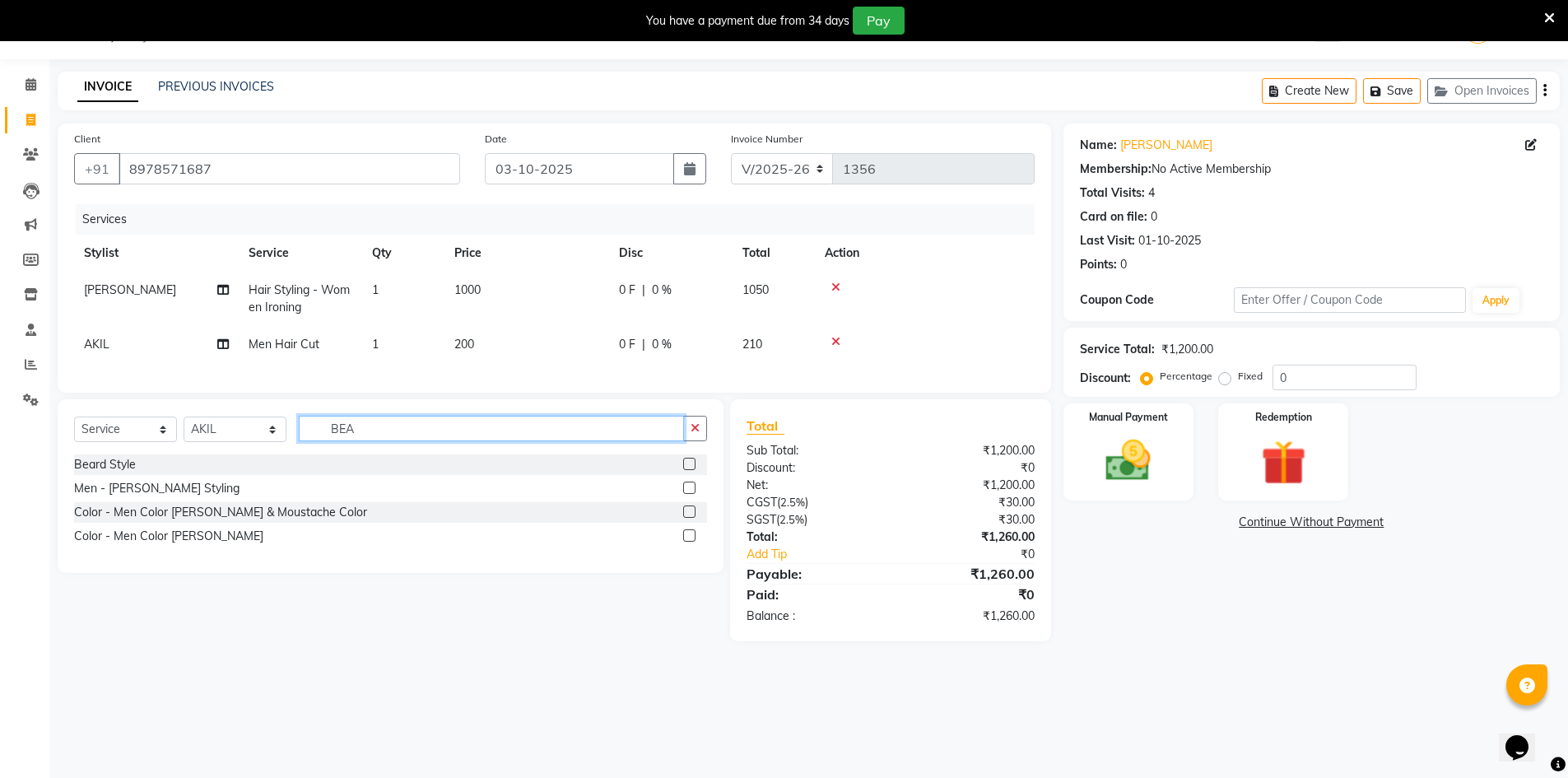
type input "BEA"
click at [689, 494] on label at bounding box center [688, 488] width 12 height 12
click at [689, 494] on input "checkbox" at bounding box center [687, 488] width 10 height 10
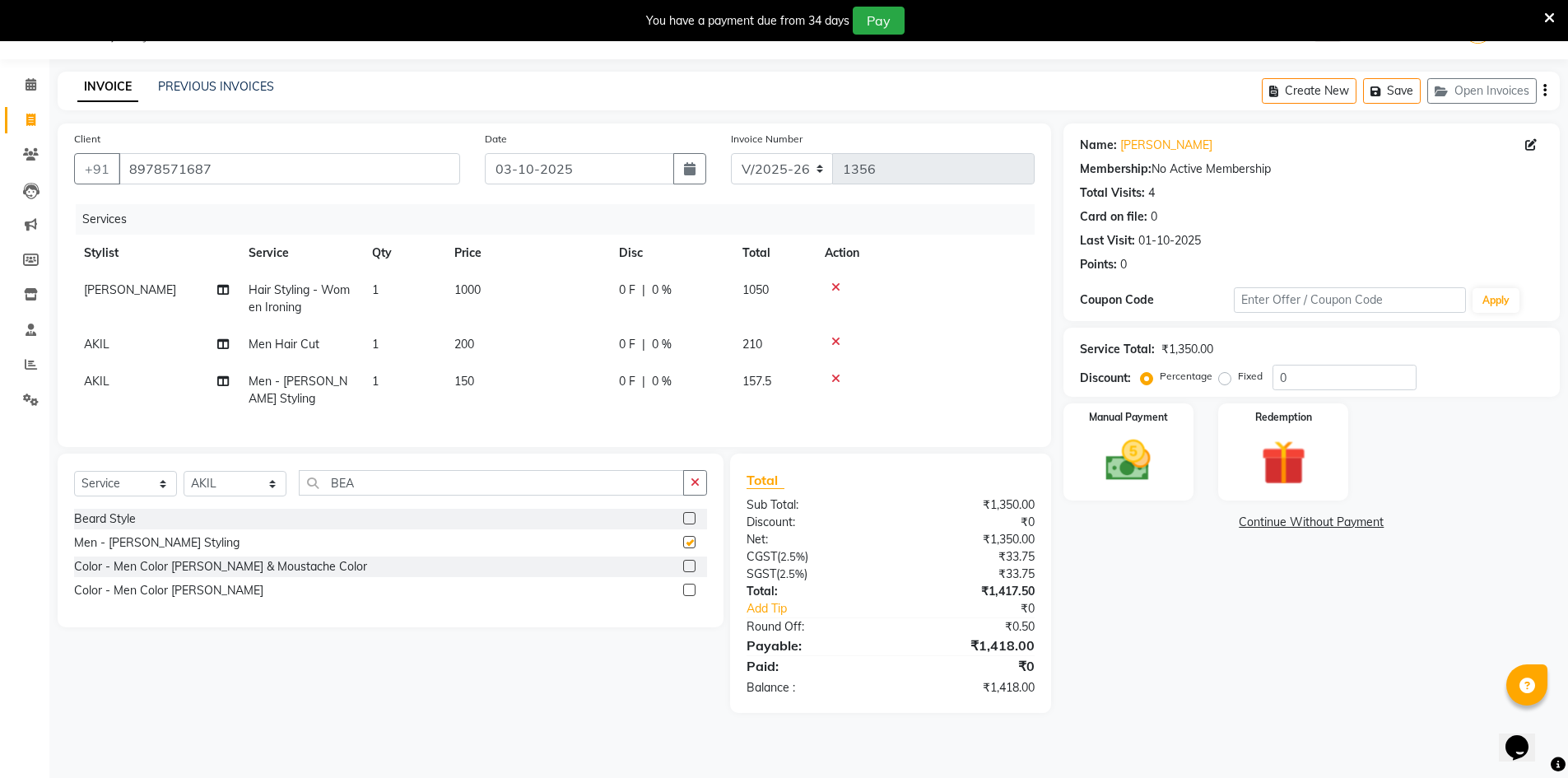
checkbox input "false"
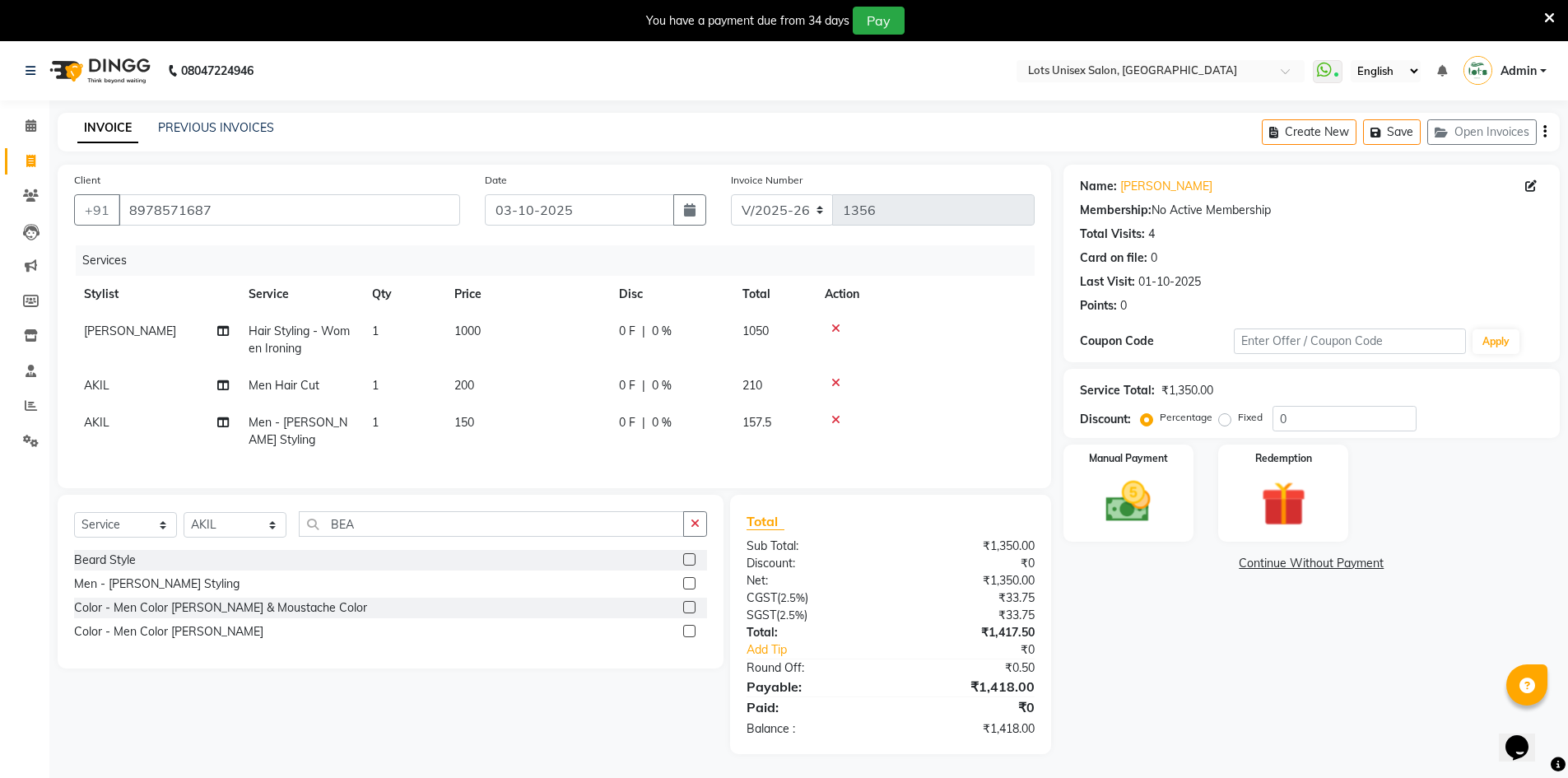
click at [1543, 130] on button "button" at bounding box center [1544, 131] width 3 height 39
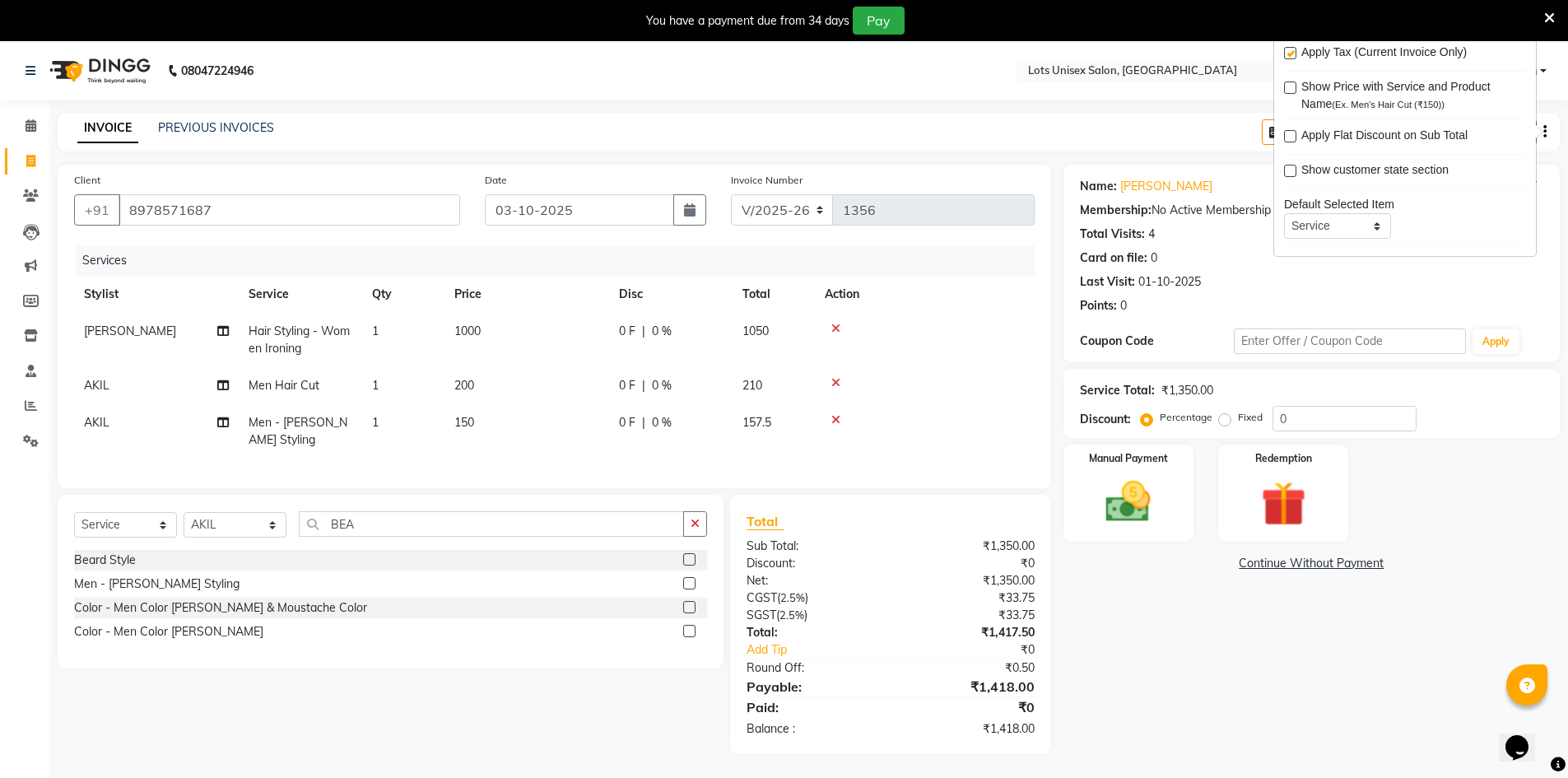
click at [1360, 684] on div "Name: [PERSON_NAME] Membership: No Active Membership Total Visits: 4 Card on fi…" at bounding box center [1318, 459] width 508 height 589
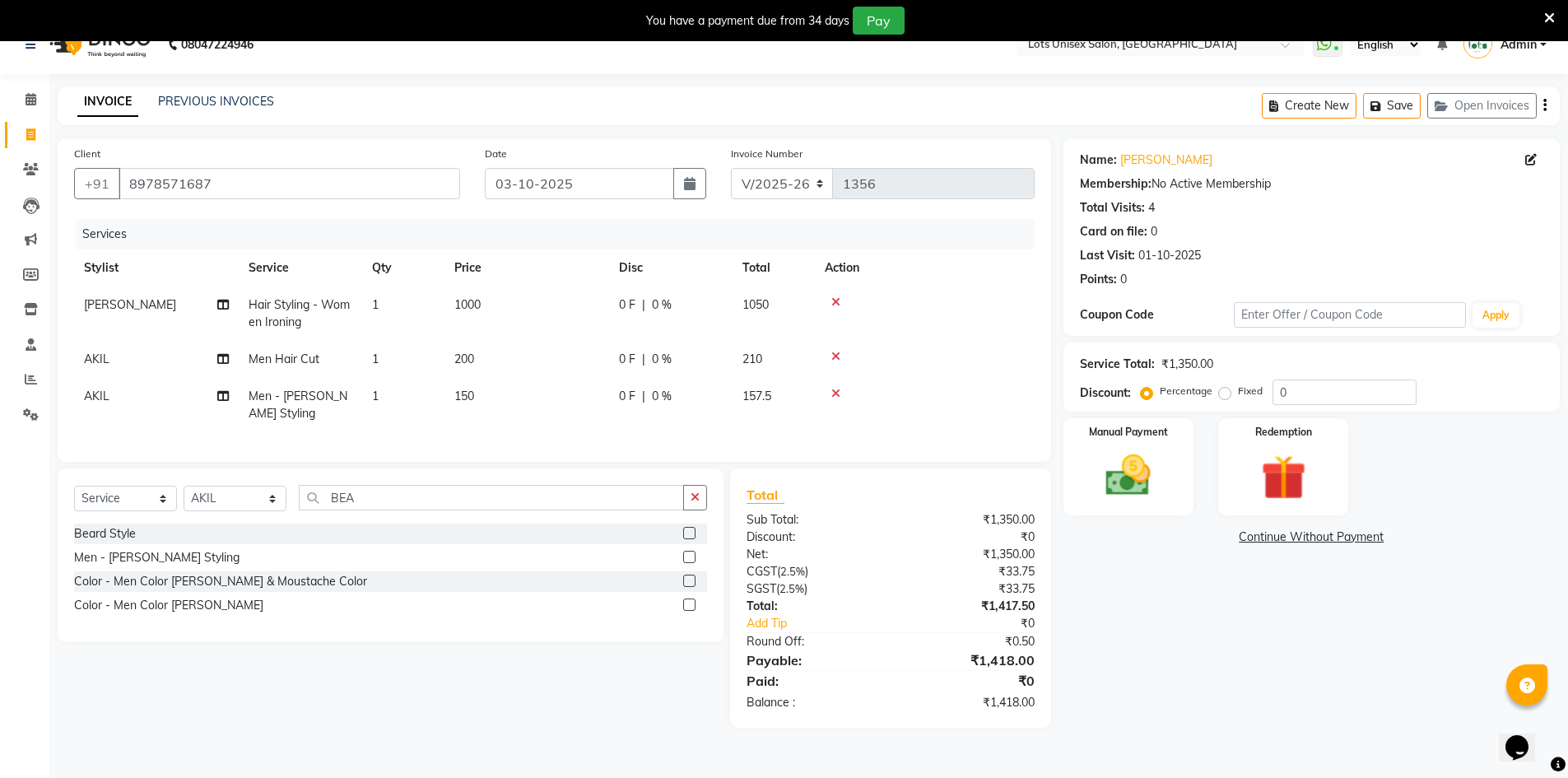
scroll to position [41, 0]
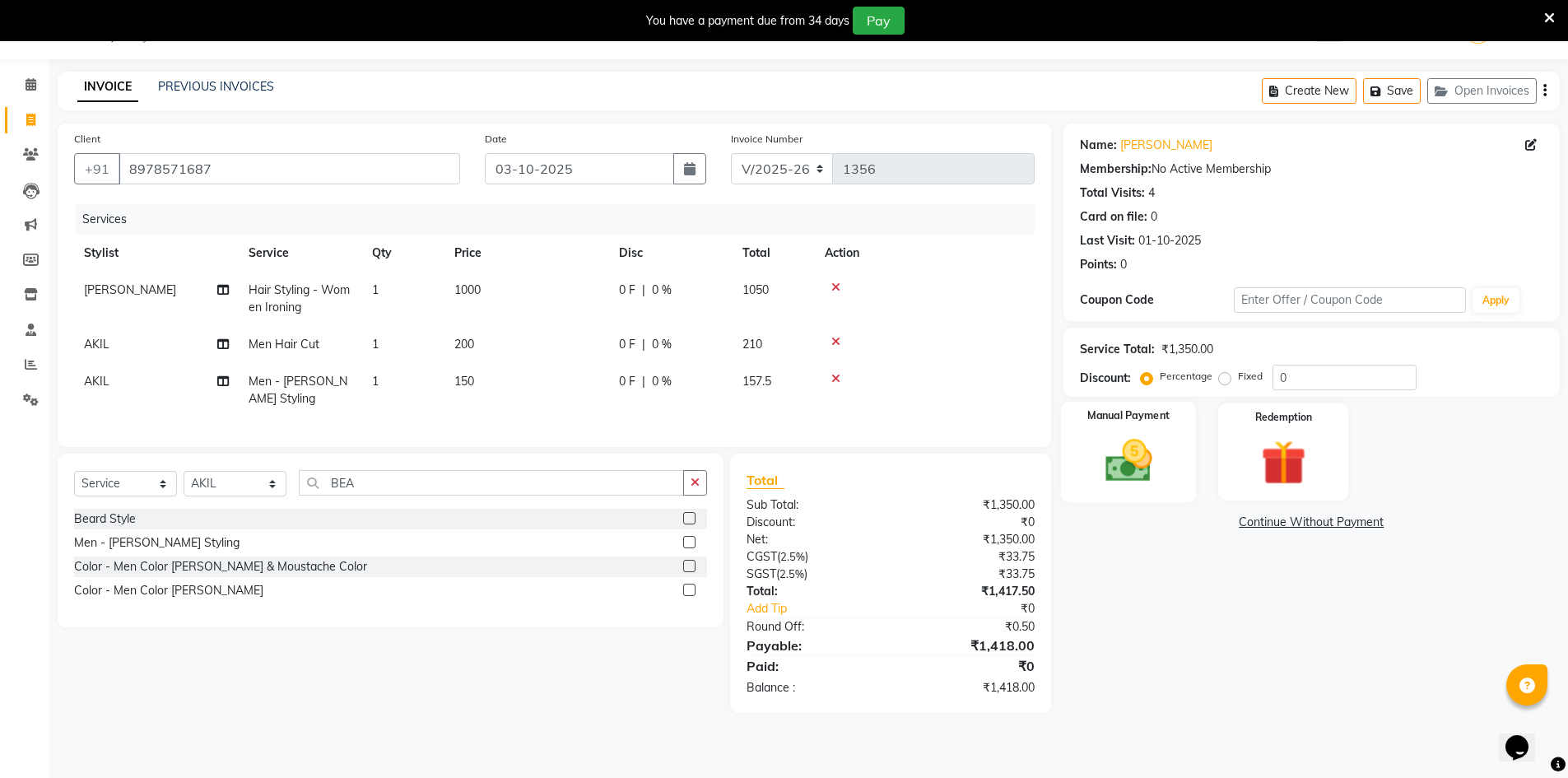
click at [1128, 444] on img at bounding box center [1128, 461] width 76 height 53
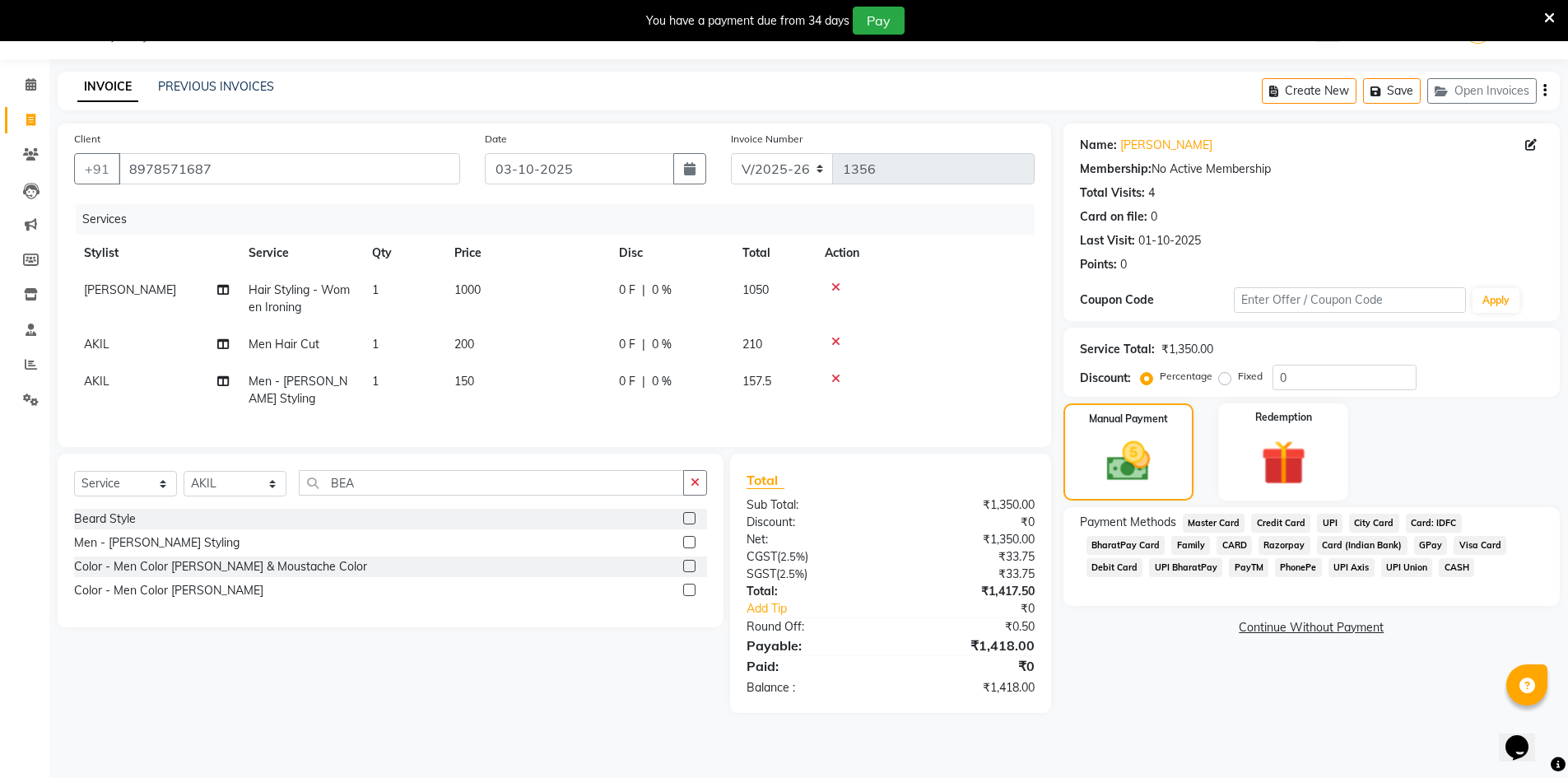
click at [1342, 530] on div "City Card" at bounding box center [1371, 524] width 57 height 22
click at [1326, 517] on span "UPI" at bounding box center [1329, 523] width 26 height 19
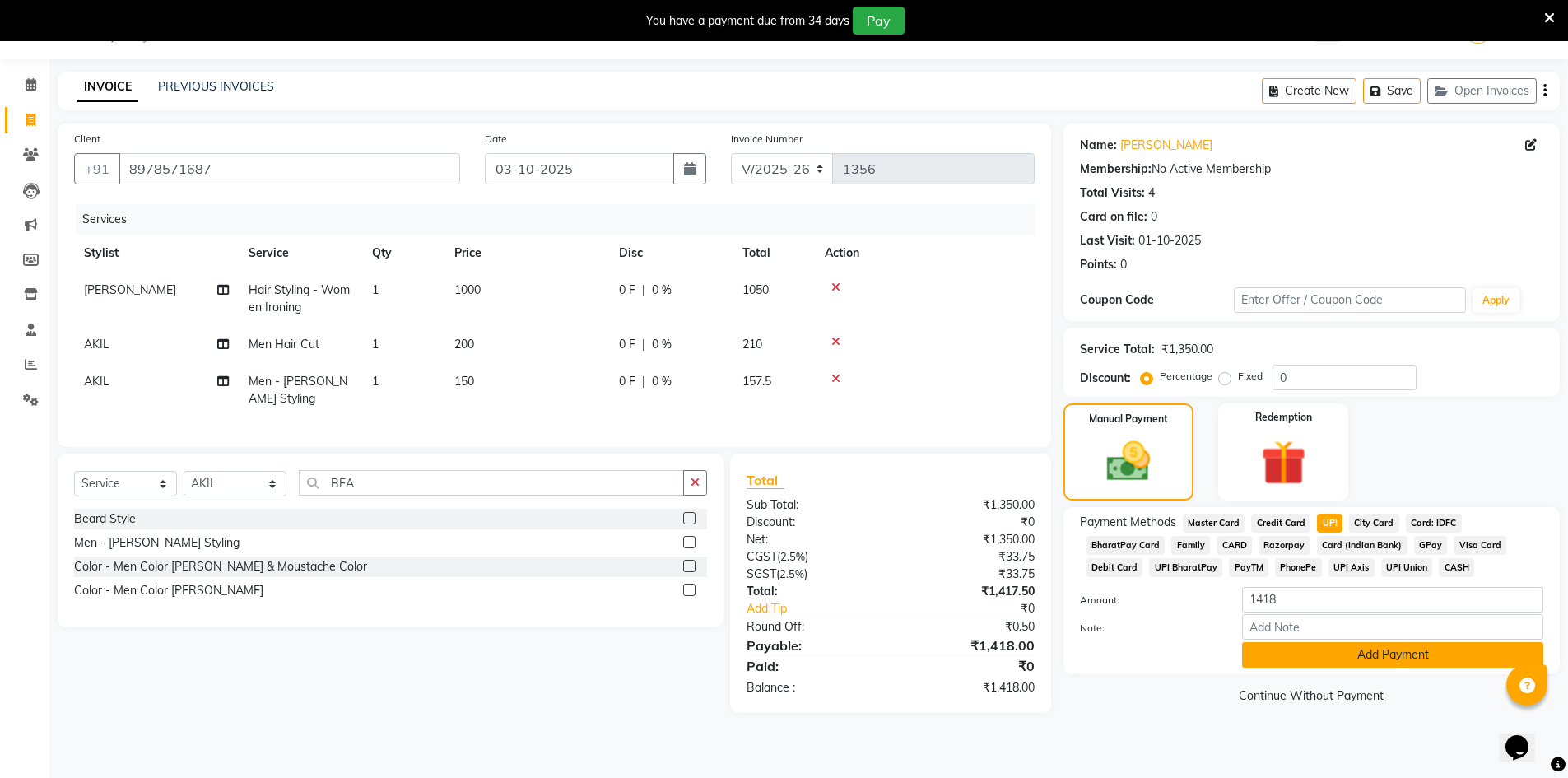
click at [1418, 656] on button "Add Payment" at bounding box center [1392, 654] width 301 height 26
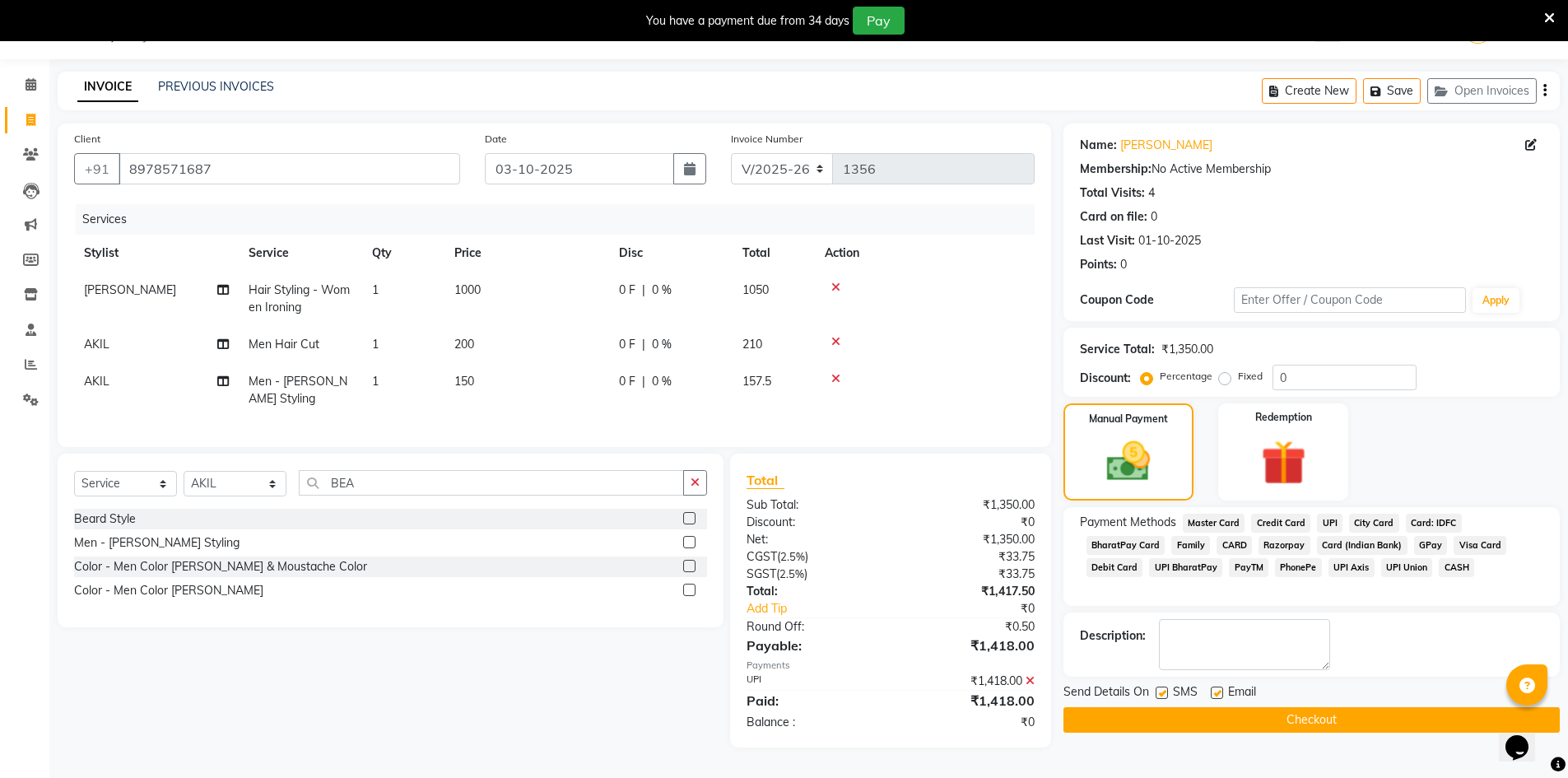
click at [1362, 732] on div "Name: [PERSON_NAME] Membership: No Active Membership Total Visits: 4 Card on fi…" at bounding box center [1318, 435] width 508 height 624
click at [1360, 728] on button "Checkout" at bounding box center [1311, 720] width 496 height 26
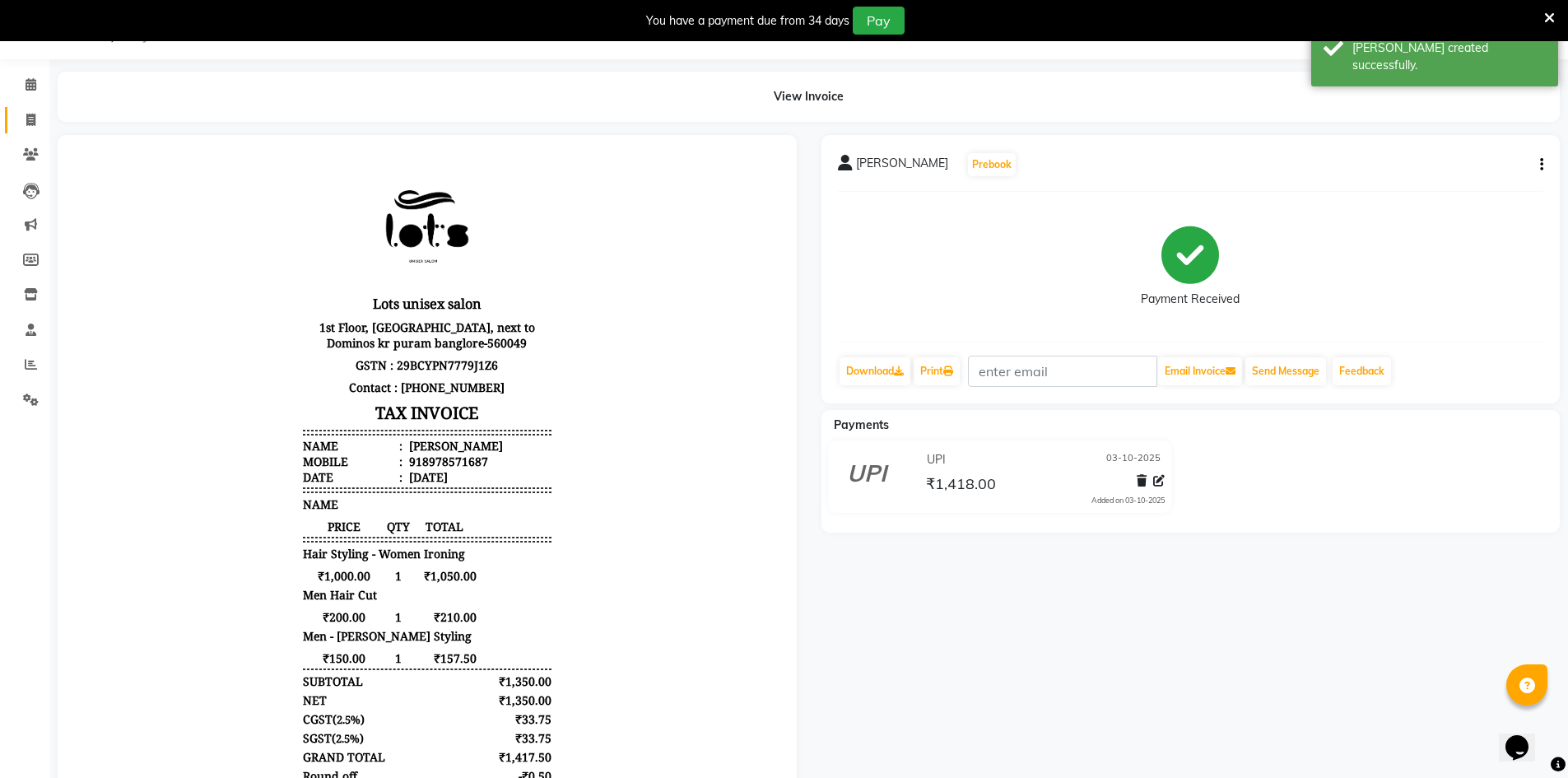
click at [37, 109] on link "Invoice" at bounding box center [24, 120] width 39 height 28
select select "service"
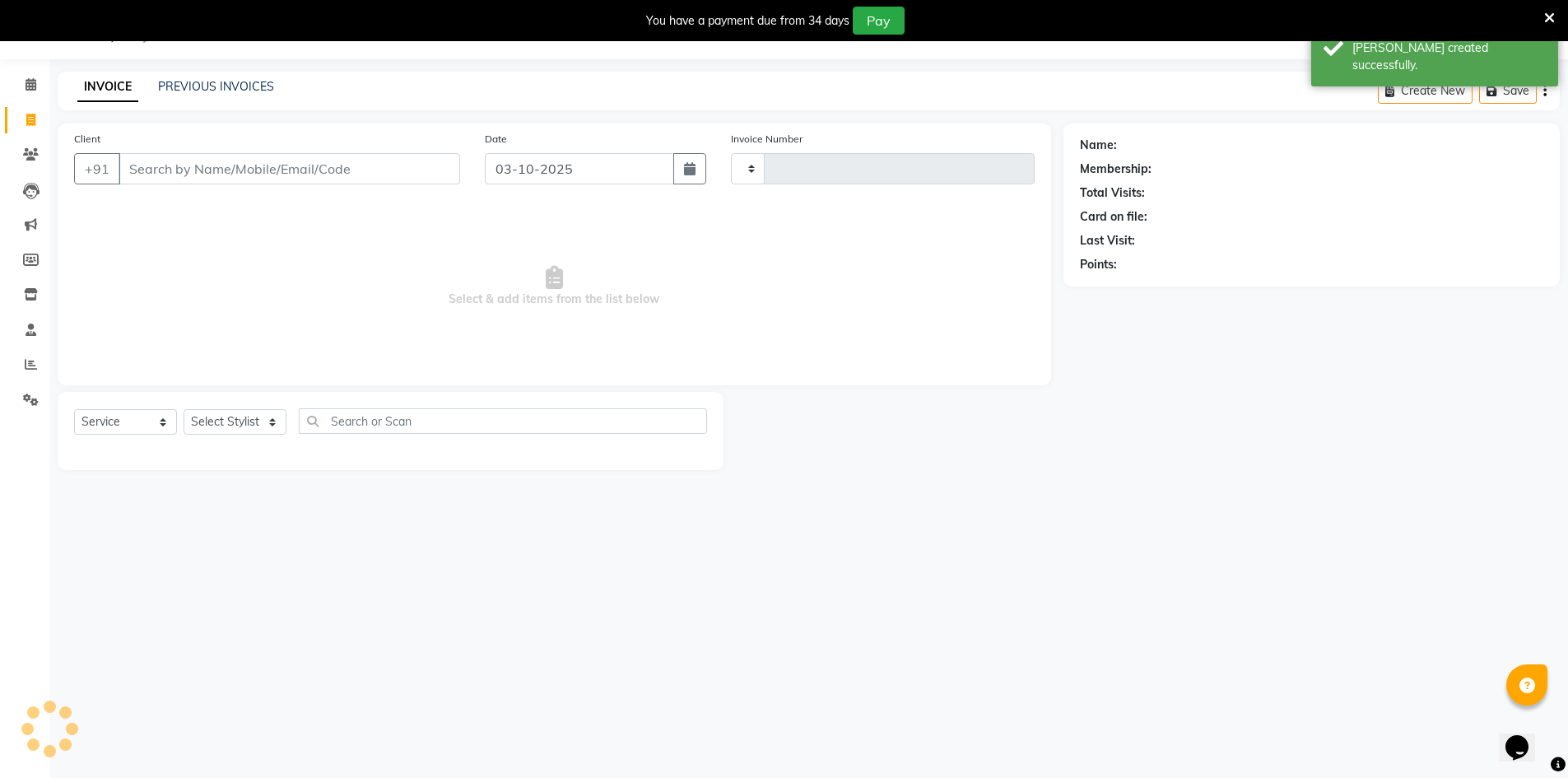
type input "1357"
select select "7339"
